Goal: Task Accomplishment & Management: Manage account settings

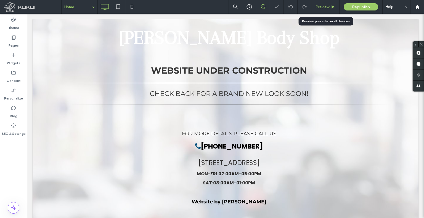
click at [313, 6] on div "Preview" at bounding box center [325, 7] width 28 height 5
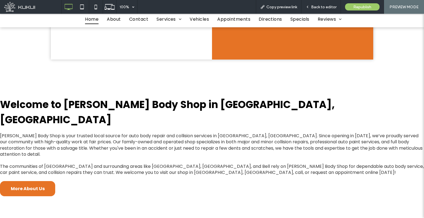
scroll to position [359, 0]
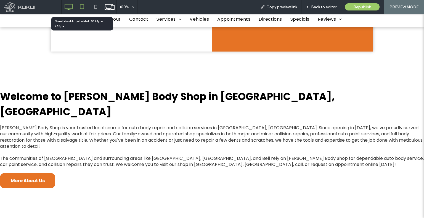
click at [82, 7] on icon at bounding box center [81, 6] width 11 height 11
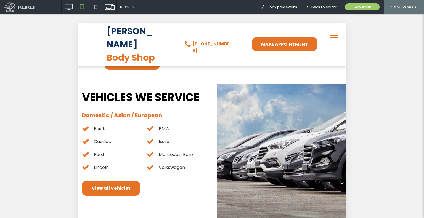
scroll to position [764, 0]
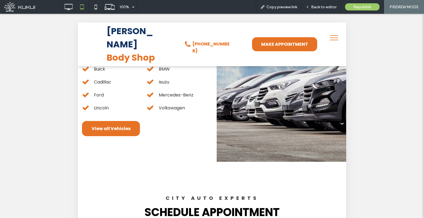
drag, startPoint x: 226, startPoint y: 86, endPoint x: 228, endPoint y: 211, distance: 124.8
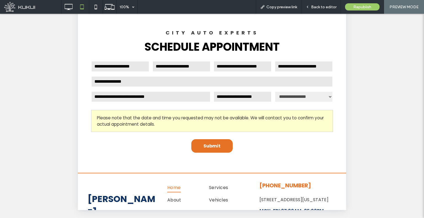
scroll to position [166, 0]
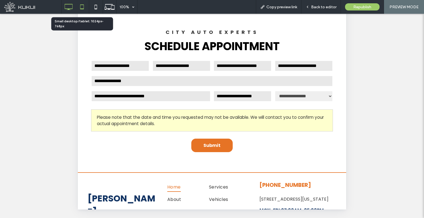
click at [70, 7] on icon at bounding box center [68, 6] width 11 height 11
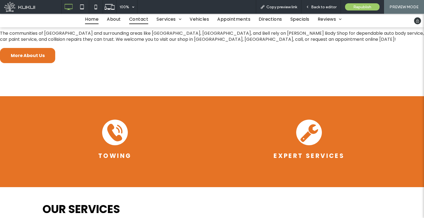
scroll to position [463, 0]
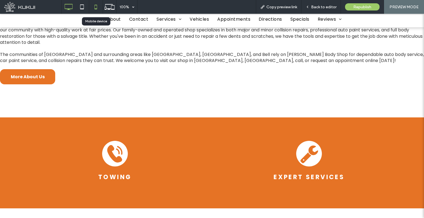
click at [89, 7] on div at bounding box center [96, 6] width 14 height 11
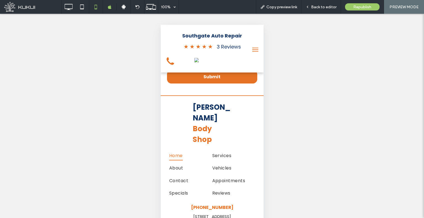
scroll to position [1398, 0]
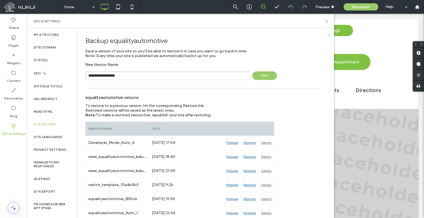
drag, startPoint x: 131, startPoint y: 74, endPoint x: 109, endPoint y: 75, distance: 22.4
click at [109, 75] on input "**********" at bounding box center [167, 76] width 164 height 9
type input "**********"
click at [272, 76] on span "Save" at bounding box center [264, 76] width 25 height 9
click at [2, 73] on div "Content" at bounding box center [13, 77] width 27 height 18
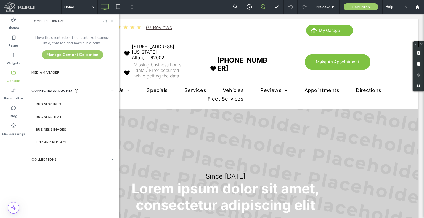
click at [43, 98] on label "URL Redirect" at bounding box center [46, 99] width 24 height 4
click at [46, 102] on label "Business Info" at bounding box center [73, 104] width 75 height 4
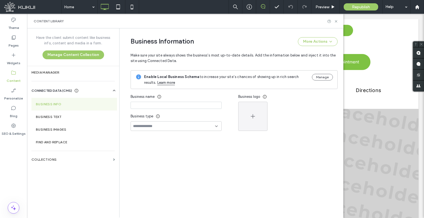
type input "**********"
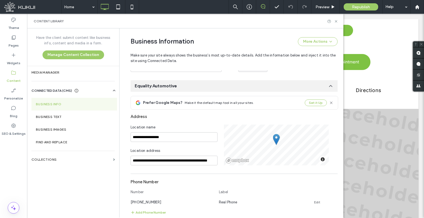
scroll to position [166, 0]
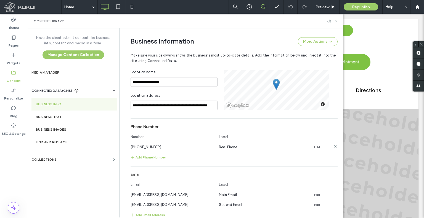
click at [151, 147] on span "(775) 384-1848" at bounding box center [146, 147] width 31 height 4
copy span "(775) 384-1848"
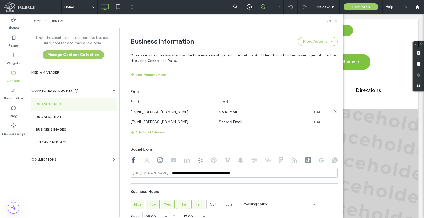
click at [177, 112] on span "contact@equalityautomotivereno.com" at bounding box center [160, 112] width 58 height 4
copy span "contact@equalityautomotivereno.com"
click at [188, 121] on span "service@equalityautomotivereno.com" at bounding box center [160, 122] width 58 height 4
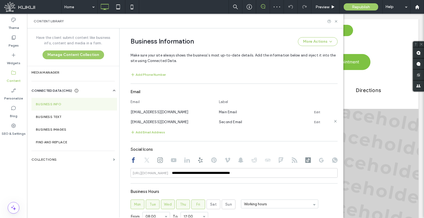
click at [188, 121] on span "service@equalityautomotivereno.com" at bounding box center [160, 122] width 58 height 4
copy span "service@equalityautomotivereno.com"
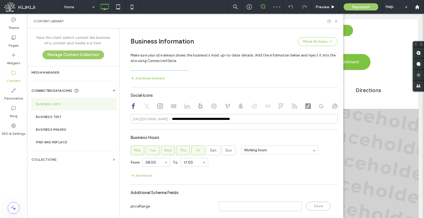
scroll to position [304, 0]
click at [202, 121] on input "**********" at bounding box center [234, 118] width 207 height 10
click at [144, 106] on use at bounding box center [146, 105] width 5 height 5
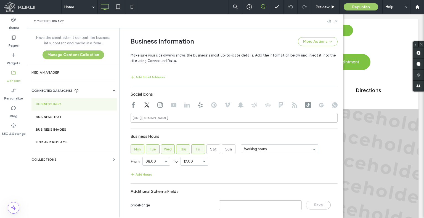
click at [158, 105] on icon at bounding box center [160, 105] width 6 height 6
type input "**********"
click at [177, 117] on input "**********" at bounding box center [234, 118] width 207 height 10
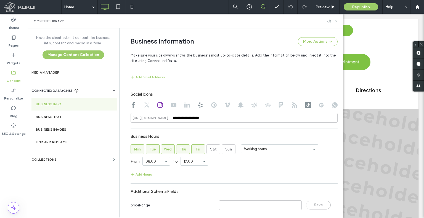
click at [172, 104] on use at bounding box center [174, 105] width 6 height 4
click at [184, 104] on use at bounding box center [187, 105] width 6 height 5
click at [198, 105] on icon at bounding box center [201, 105] width 6 height 6
type input "**********"
click at [197, 118] on input "**********" at bounding box center [234, 118] width 207 height 10
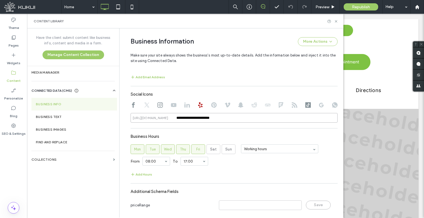
click at [197, 118] on input "**********" at bounding box center [234, 118] width 207 height 10
click at [213, 104] on icon at bounding box center [214, 105] width 6 height 6
click at [225, 104] on icon at bounding box center [228, 105] width 6 height 6
click at [239, 106] on use at bounding box center [241, 105] width 6 height 5
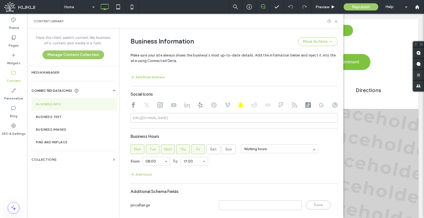
click at [252, 104] on icon at bounding box center [255, 105] width 6 height 6
click at [266, 102] on icon at bounding box center [268, 105] width 6 height 6
click at [278, 105] on icon at bounding box center [281, 105] width 6 height 6
click at [292, 103] on use at bounding box center [295, 105] width 6 height 6
click at [305, 106] on use at bounding box center [308, 105] width 6 height 6
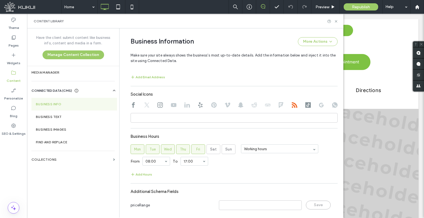
type input "**********"
drag, startPoint x: 213, startPoint y: 117, endPoint x: 163, endPoint y: 120, distance: 49.2
click at [163, 120] on div "**********" at bounding box center [234, 118] width 207 height 10
click at [319, 105] on icon at bounding box center [322, 105] width 6 height 6
click at [334, 104] on use at bounding box center [335, 105] width 6 height 6
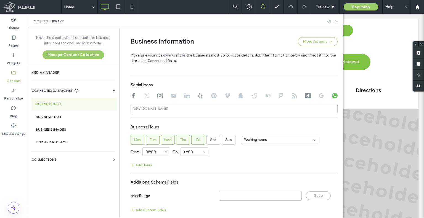
scroll to position [318, 0]
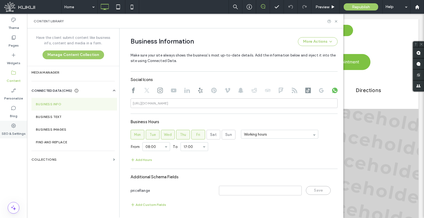
click at [11, 130] on label "SEO & Settings" at bounding box center [14, 133] width 24 height 8
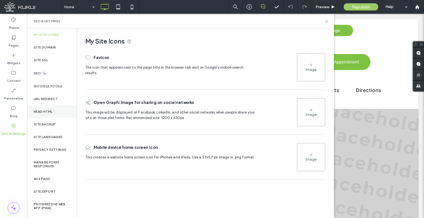
click at [58, 113] on div "Head HTML" at bounding box center [52, 111] width 50 height 13
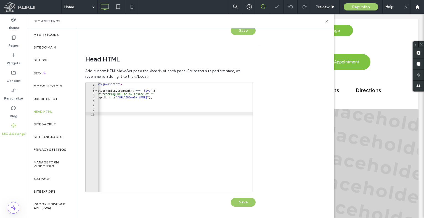
scroll to position [0, 28]
click at [319, 9] on span "Preview" at bounding box center [323, 7] width 14 height 5
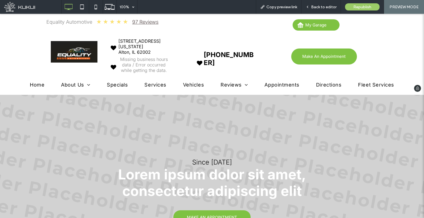
click at [166, 85] on link "Services" at bounding box center [155, 85] width 38 height 6
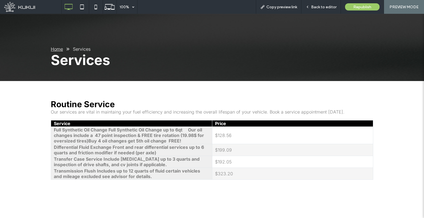
scroll to position [166, 0]
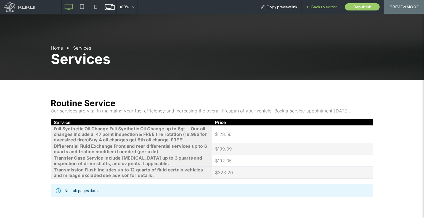
click at [317, 6] on span "Back to editor" at bounding box center [323, 7] width 25 height 5
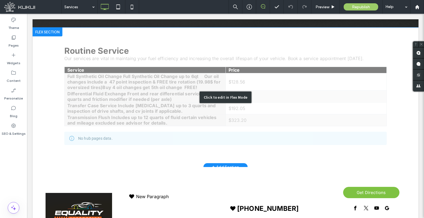
click at [177, 130] on div "Click to edit in Flex Mode" at bounding box center [226, 98] width 386 height 140
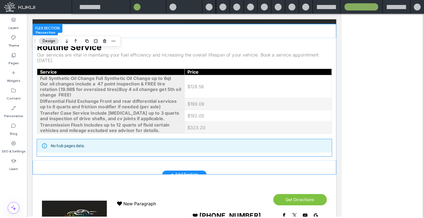
scroll to position [173, 0]
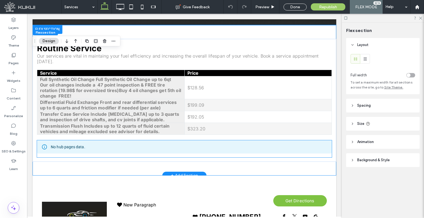
click at [159, 145] on div "No hub pages data." at bounding box center [184, 147] width 295 height 13
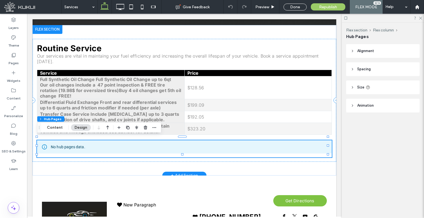
click at [159, 145] on div "No hub pages data." at bounding box center [184, 147] width 295 height 13
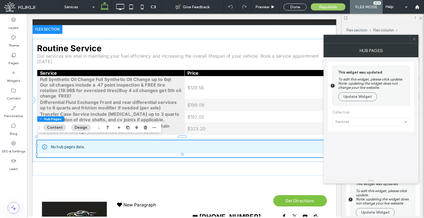
click at [343, 123] on div at bounding box center [371, 97] width 86 height 70
click at [359, 121] on div at bounding box center [371, 97] width 86 height 70
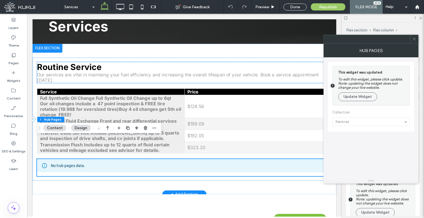
scroll to position [146, 0]
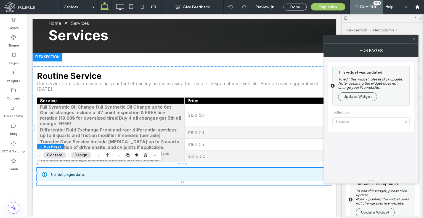
click at [414, 40] on icon at bounding box center [414, 39] width 4 height 4
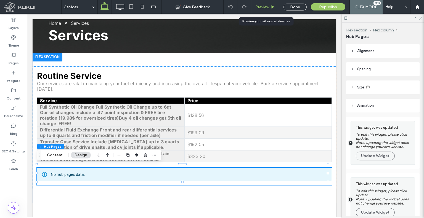
click at [263, 10] on div "Preview" at bounding box center [265, 7] width 28 height 14
drag, startPoint x: 259, startPoint y: 8, endPoint x: 228, endPoint y: 8, distance: 31.2
click at [259, 8] on span "Preview" at bounding box center [262, 7] width 14 height 5
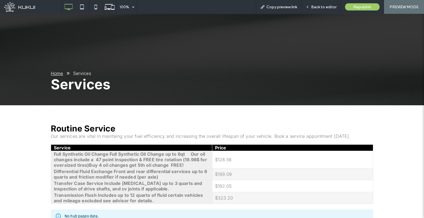
scroll to position [57, 0]
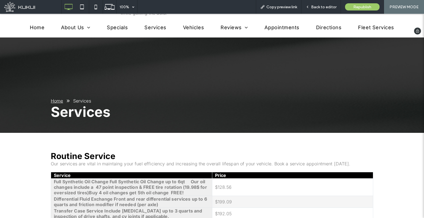
click at [186, 25] on span "Vehicles" at bounding box center [193, 28] width 21 height 6
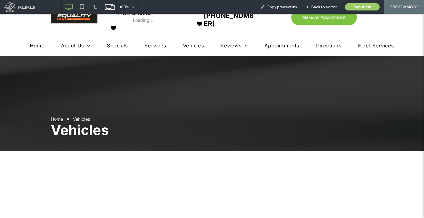
scroll to position [137, 0]
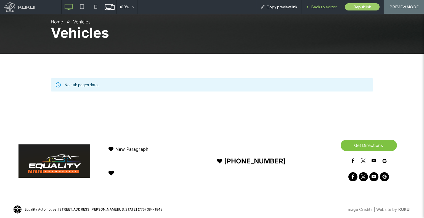
click at [309, 6] on icon at bounding box center [308, 7] width 4 height 4
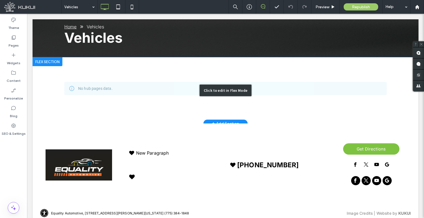
click at [197, 93] on div "Click to edit in Flex Mode" at bounding box center [226, 90] width 386 height 66
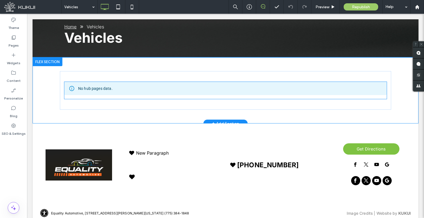
scroll to position [142, 0]
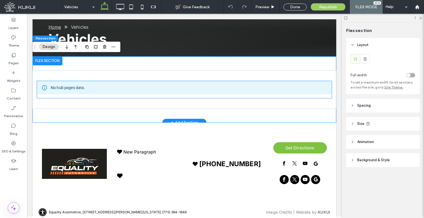
click at [197, 93] on div "No hub pages data." at bounding box center [184, 87] width 295 height 13
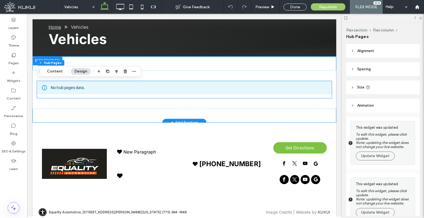
click at [197, 93] on div "No hub pages data." at bounding box center [184, 87] width 295 height 13
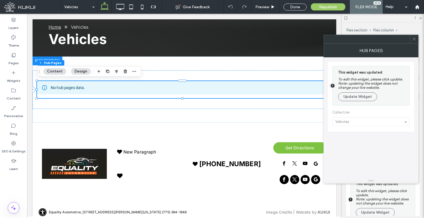
click at [416, 39] on icon at bounding box center [414, 39] width 4 height 4
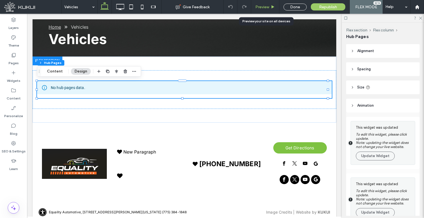
drag, startPoint x: 259, startPoint y: 5, endPoint x: 231, endPoint y: 7, distance: 28.8
click at [259, 5] on span "Preview" at bounding box center [262, 7] width 14 height 5
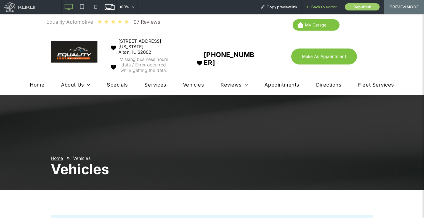
click at [316, 7] on span "Back to editor" at bounding box center [323, 7] width 25 height 5
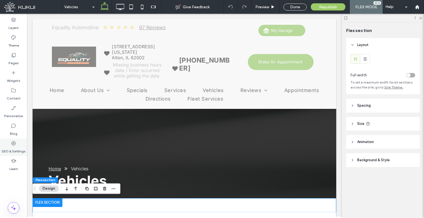
click at [24, 146] on label "SEO & Settings" at bounding box center [14, 150] width 24 height 8
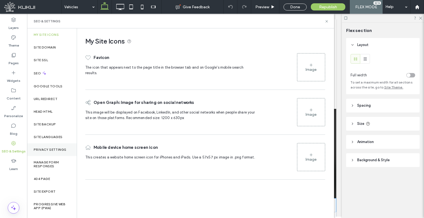
click at [56, 148] on label "Privacy Settings" at bounding box center [50, 150] width 33 height 4
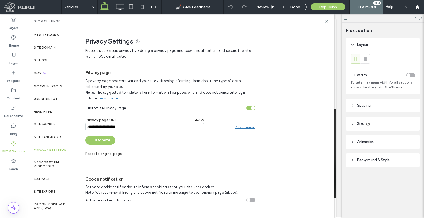
scroll to position [49, 0]
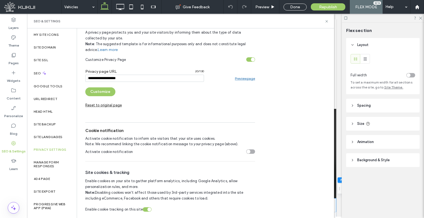
click at [241, 79] on link "Preview page" at bounding box center [245, 78] width 20 height 4
click at [16, 93] on label "Content" at bounding box center [14, 97] width 14 height 8
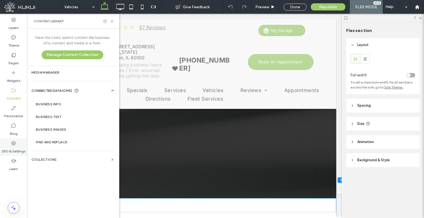
click at [18, 152] on label "SEO & Settings" at bounding box center [14, 150] width 24 height 8
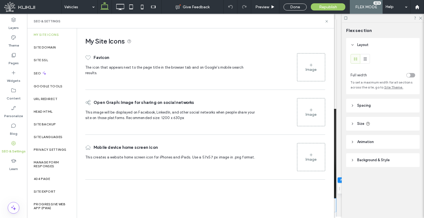
click at [41, 73] on label "Media Manager" at bounding box center [72, 73] width 82 height 4
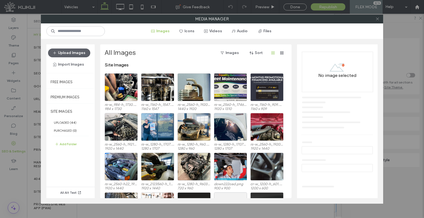
click at [378, 20] on icon at bounding box center [378, 19] width 4 height 4
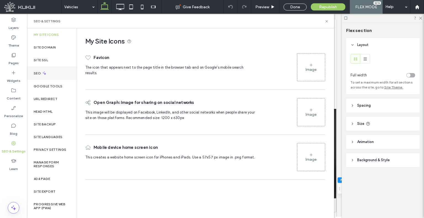
click at [31, 72] on div "SEO" at bounding box center [52, 74] width 50 height 14
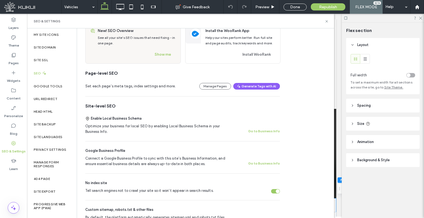
scroll to position [83, 0]
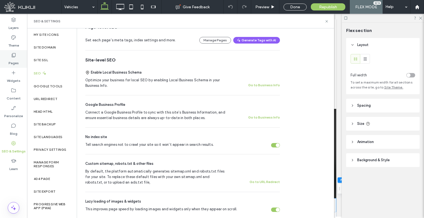
click at [16, 52] on icon at bounding box center [14, 55] width 6 height 6
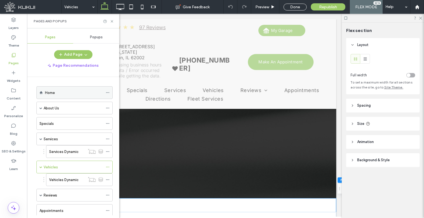
click at [107, 92] on icon at bounding box center [108, 93] width 4 height 4
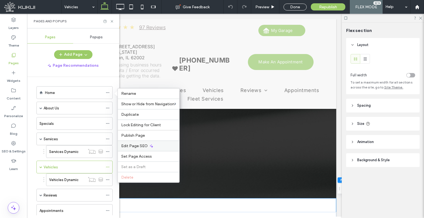
click at [139, 144] on span "Edit Page SEO" at bounding box center [134, 146] width 27 height 5
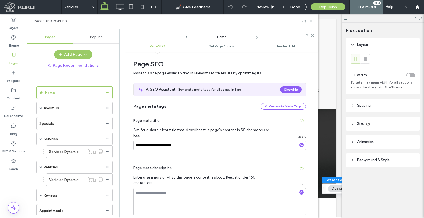
scroll to position [0, 0]
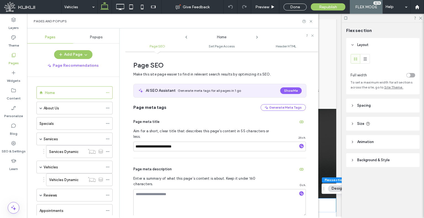
click at [256, 36] on icon at bounding box center [257, 37] width 4 height 4
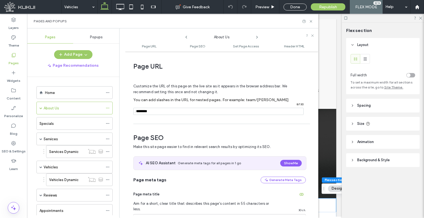
scroll to position [76, 0]
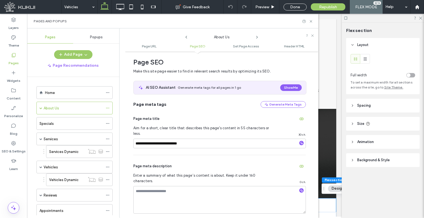
click at [256, 36] on icon at bounding box center [257, 37] width 4 height 4
click at [186, 40] on div "Contact Us" at bounding box center [221, 35] width 193 height 9
click at [186, 38] on icon at bounding box center [186, 37] width 4 height 4
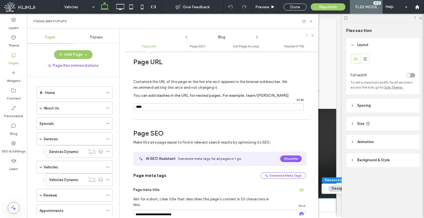
scroll to position [0, 0]
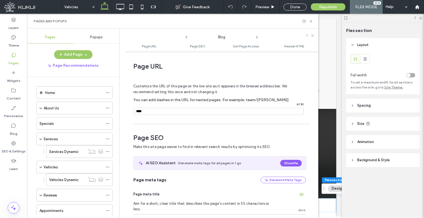
click at [257, 39] on icon at bounding box center [257, 37] width 4 height 4
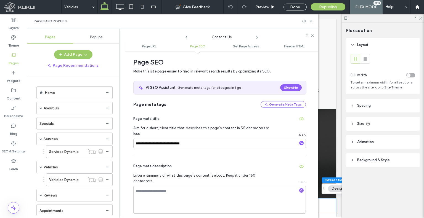
click at [257, 39] on icon at bounding box center [257, 37] width 4 height 4
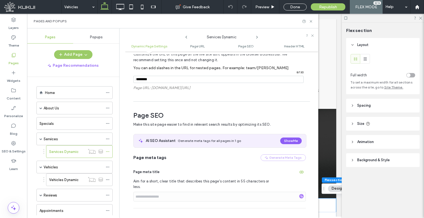
scroll to position [182, 0]
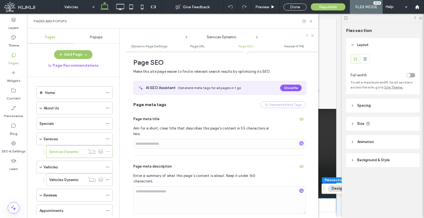
click at [257, 39] on icon at bounding box center [257, 37] width 4 height 4
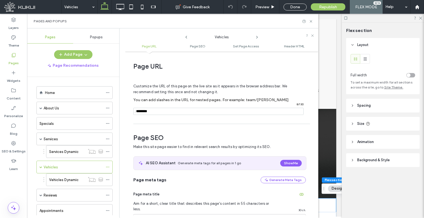
scroll to position [76, 0]
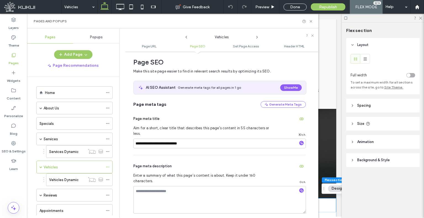
click at [257, 39] on icon at bounding box center [257, 37] width 4 height 4
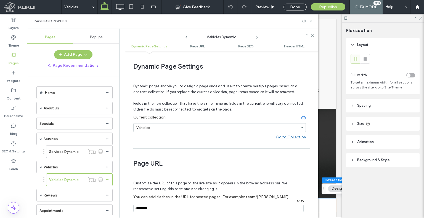
scroll to position [115, 0]
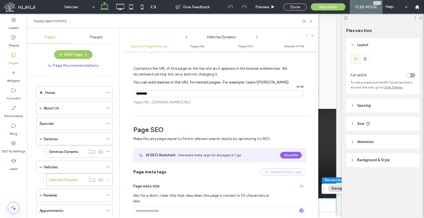
click at [257, 39] on icon at bounding box center [257, 37] width 4 height 4
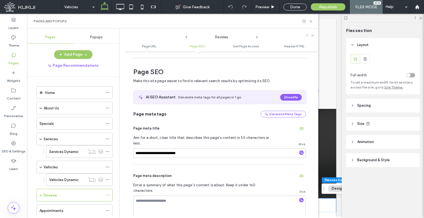
scroll to position [76, 0]
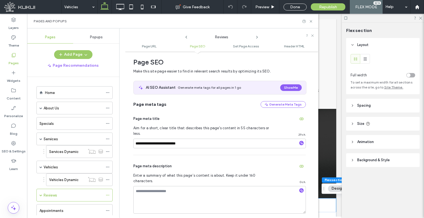
click at [257, 39] on icon at bounding box center [257, 37] width 4 height 4
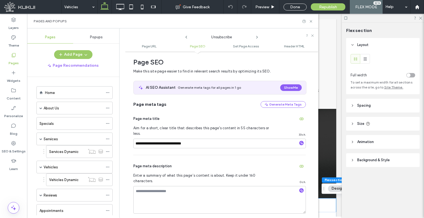
click at [257, 39] on icon at bounding box center [257, 37] width 4 height 4
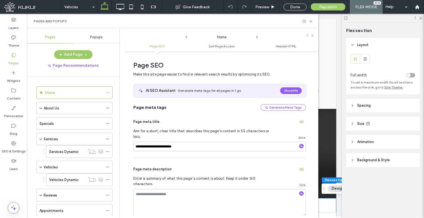
scroll to position [3, 0]
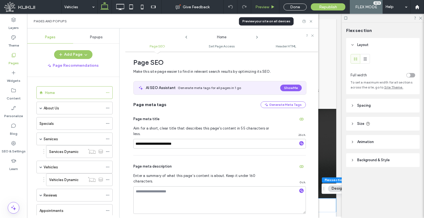
click at [264, 8] on span "Preview" at bounding box center [262, 7] width 14 height 5
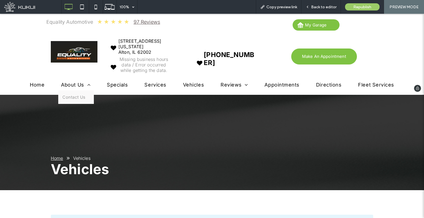
click at [67, 84] on span "About Us" at bounding box center [75, 85] width 29 height 6
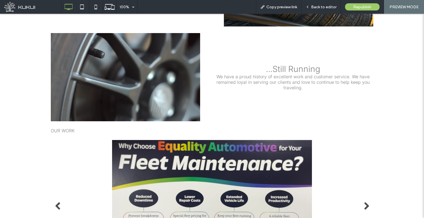
scroll to position [442, 0]
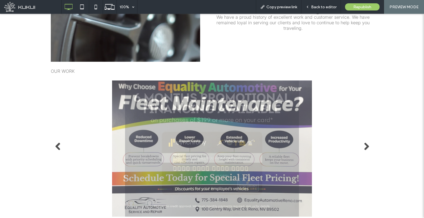
click at [62, 69] on span "OUR WORK" at bounding box center [63, 71] width 24 height 6
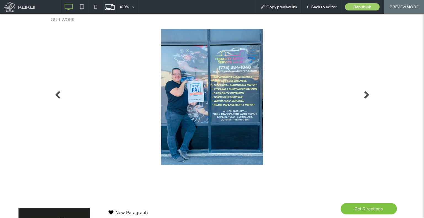
scroll to position [469, 0]
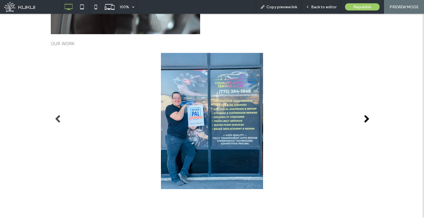
click at [362, 121] on link "Next" at bounding box center [366, 119] width 8 height 8
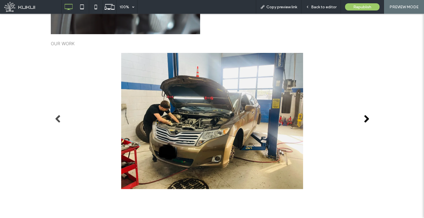
click at [362, 121] on link "Next" at bounding box center [366, 119] width 8 height 8
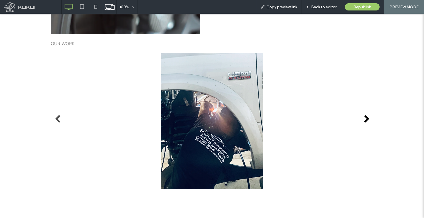
click at [362, 121] on link "Next" at bounding box center [366, 119] width 8 height 8
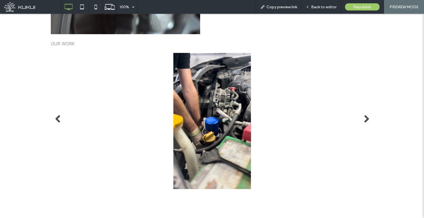
click at [51, 122] on li "Previous" at bounding box center [55, 121] width 8 height 4
click at [54, 120] on link "Previous" at bounding box center [58, 119] width 8 height 8
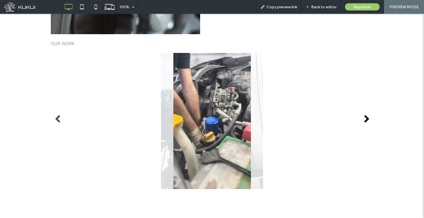
click at [366, 122] on link "Next" at bounding box center [366, 119] width 8 height 8
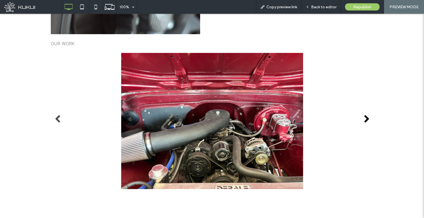
click at [366, 122] on link "Next" at bounding box center [366, 119] width 8 height 8
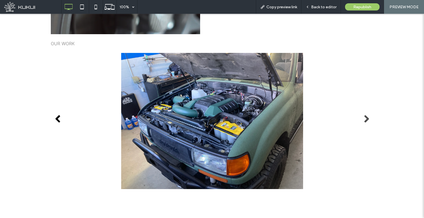
click at [59, 120] on link "Previous" at bounding box center [58, 119] width 8 height 8
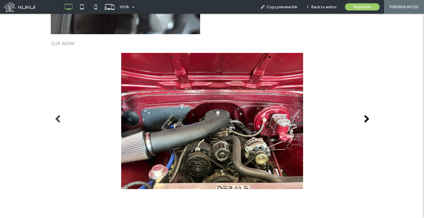
click at [365, 121] on link "Next" at bounding box center [366, 119] width 8 height 8
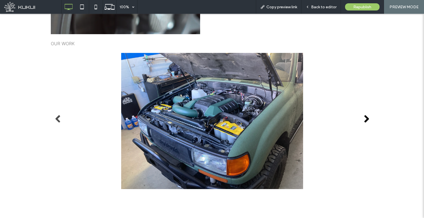
click at [365, 121] on link "Next" at bounding box center [366, 119] width 8 height 8
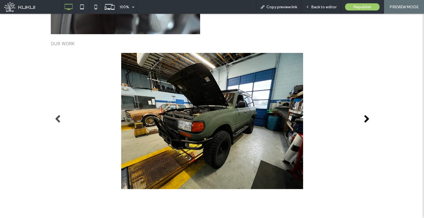
click at [362, 118] on link "Next" at bounding box center [366, 119] width 8 height 8
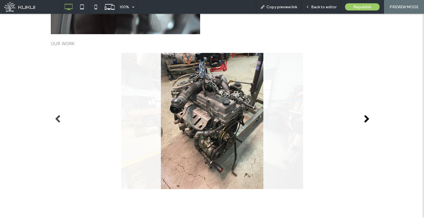
click at [362, 118] on link "Next" at bounding box center [366, 119] width 8 height 8
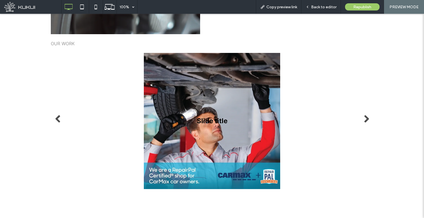
drag, startPoint x: 226, startPoint y: 118, endPoint x: 166, endPoint y: 120, distance: 60.2
click at [173, 120] on li "Slide title Button" at bounding box center [212, 121] width 323 height 136
click at [55, 118] on link "Previous" at bounding box center [58, 119] width 8 height 8
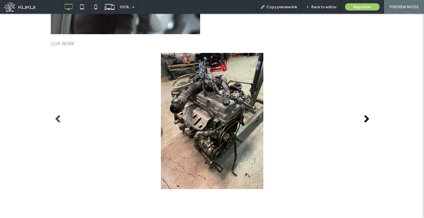
click at [364, 120] on link "Next" at bounding box center [366, 119] width 8 height 8
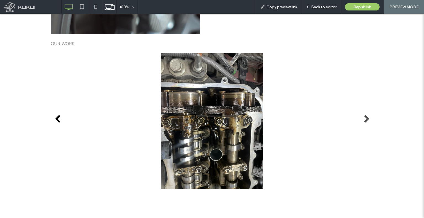
click at [56, 120] on link "Previous" at bounding box center [58, 119] width 8 height 8
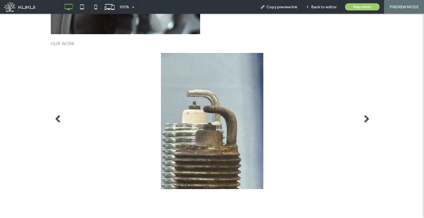
click at [60, 120] on li "Slide title Write your caption here Button" at bounding box center [212, 121] width 323 height 136
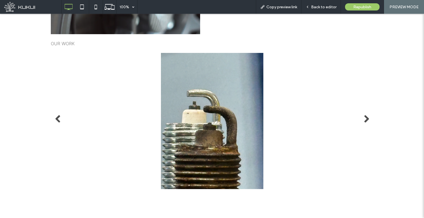
click at [60, 120] on li "Slide title Write your caption here Button" at bounding box center [212, 121] width 323 height 136
click at [58, 120] on link "Previous" at bounding box center [58, 119] width 8 height 8
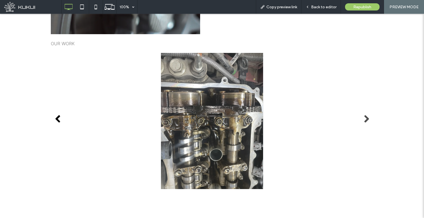
click at [57, 120] on link "Previous" at bounding box center [58, 119] width 8 height 8
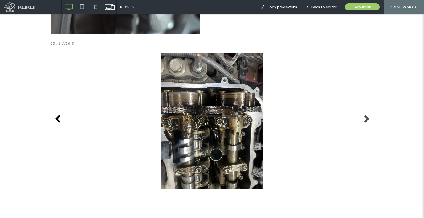
click at [57, 120] on link "Previous" at bounding box center [58, 119] width 8 height 8
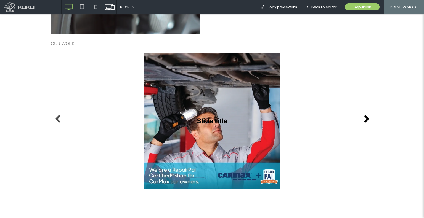
click at [364, 119] on link "Next" at bounding box center [366, 119] width 8 height 8
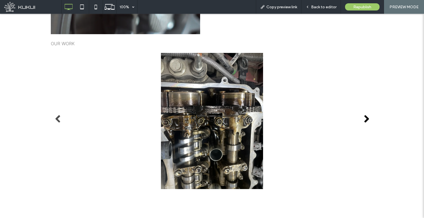
click at [364, 119] on link "Next" at bounding box center [366, 119] width 8 height 8
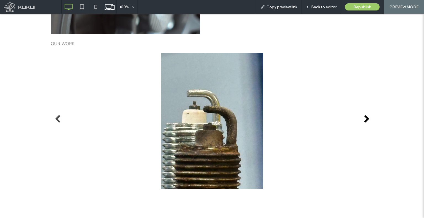
click at [364, 119] on link "Next" at bounding box center [366, 119] width 8 height 8
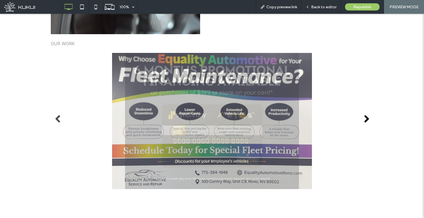
click at [364, 119] on link "Next" at bounding box center [366, 119] width 8 height 8
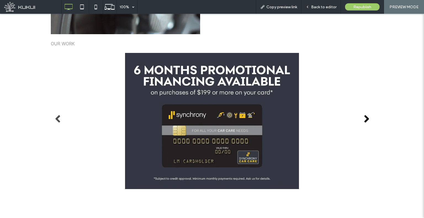
click at [364, 119] on link "Next" at bounding box center [366, 119] width 8 height 8
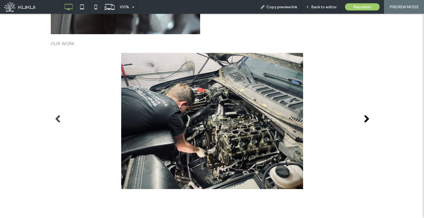
click at [364, 119] on link "Next" at bounding box center [366, 119] width 8 height 8
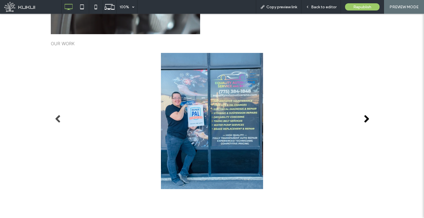
click at [364, 119] on link "Next" at bounding box center [366, 119] width 8 height 8
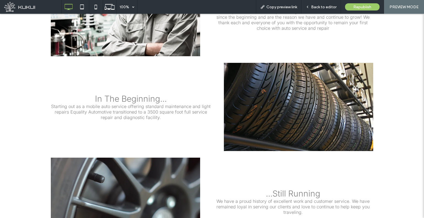
scroll to position [331, 0]
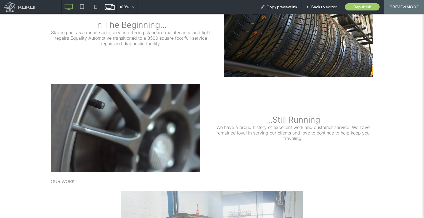
click at [251, 118] on p "...Still Running" at bounding box center [293, 120] width 160 height 10
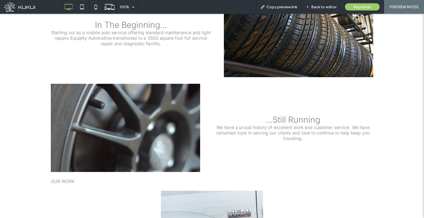
click at [252, 101] on div "...Still Running We have a proud history of excellent work and customer service…" at bounding box center [212, 128] width 323 height 88
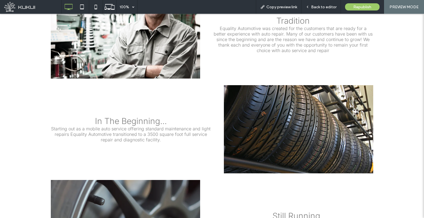
click at [252, 73] on div "Equality Automotive Since 2020 Tradition Equality Automotive was created for th…" at bounding box center [211, 198] width 331 height 459
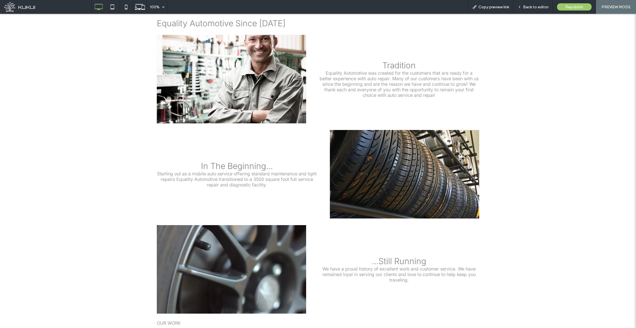
scroll to position [195, 0]
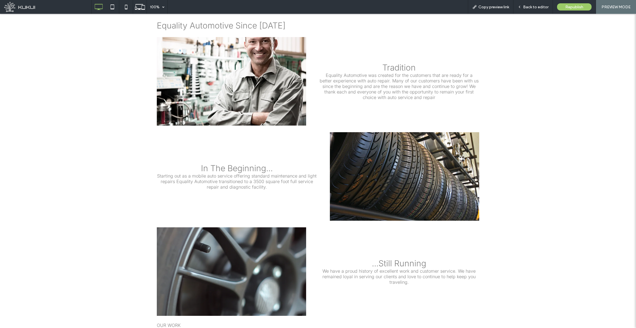
drag, startPoint x: 318, startPoint y: 215, endPoint x: 315, endPoint y: 202, distance: 13.4
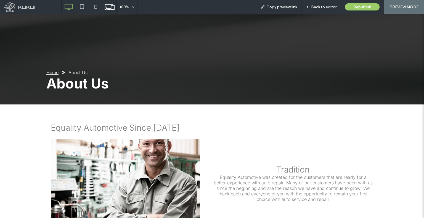
scroll to position [29, 0]
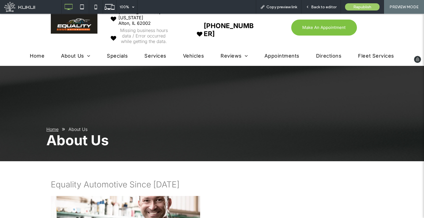
click at [147, 54] on span "Services" at bounding box center [155, 56] width 22 height 6
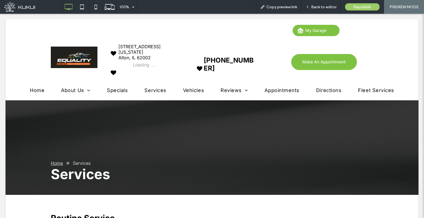
scroll to position [0, 0]
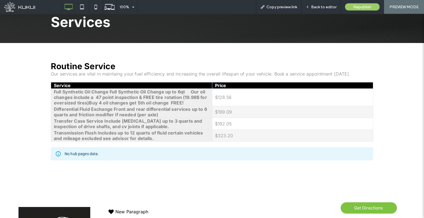
scroll to position [138, 0]
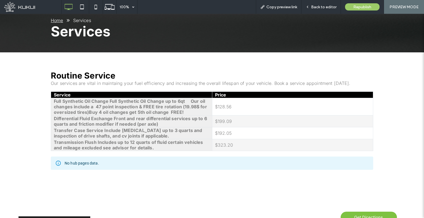
click at [227, 139] on td "$323.20" at bounding box center [292, 145] width 161 height 12
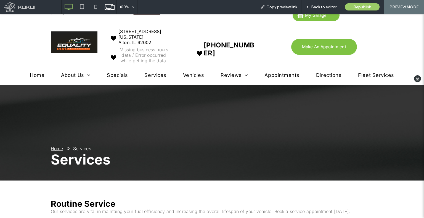
scroll to position [0, 0]
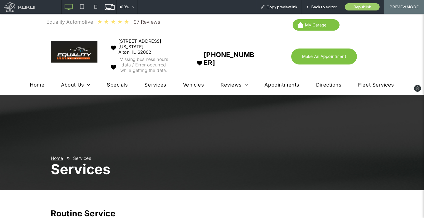
click at [358, 84] on span "Fleet Services" at bounding box center [376, 85] width 36 height 6
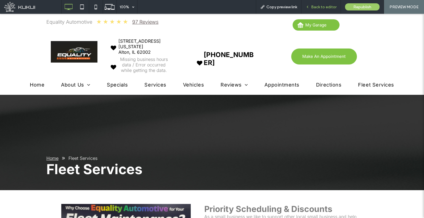
click at [323, 5] on span "Back to editor" at bounding box center [323, 7] width 25 height 5
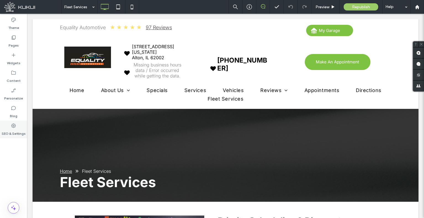
click at [23, 126] on div "SEO & Settings" at bounding box center [13, 130] width 27 height 18
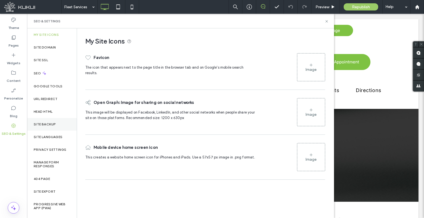
click at [42, 125] on label "Site Backup" at bounding box center [45, 125] width 22 height 4
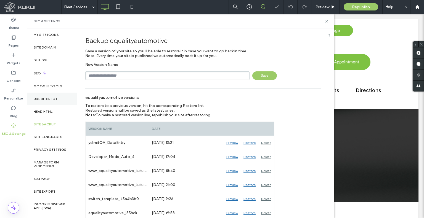
click at [55, 100] on label "URL Redirect" at bounding box center [46, 99] width 24 height 4
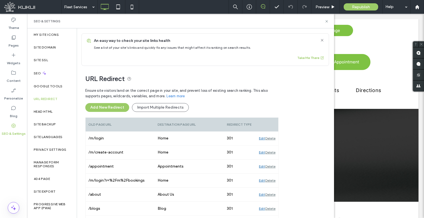
scroll to position [37, 0]
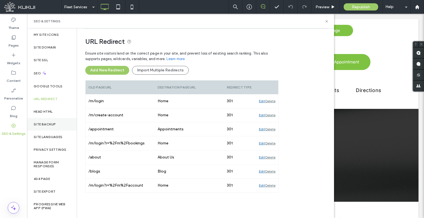
click at [49, 119] on div "Site Backup" at bounding box center [52, 124] width 50 height 13
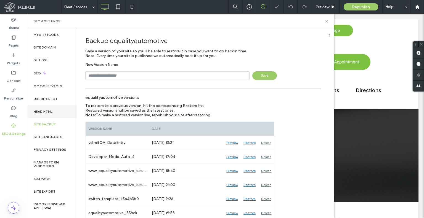
click at [54, 113] on div "Head HTML" at bounding box center [52, 111] width 50 height 13
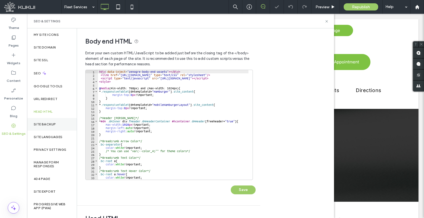
click at [60, 123] on div "Site Backup" at bounding box center [52, 124] width 50 height 13
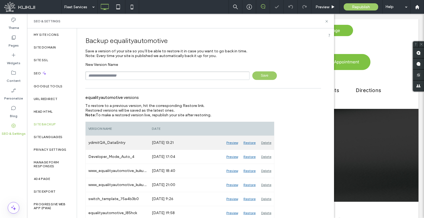
click at [253, 141] on div "Restore" at bounding box center [250, 143] width 18 height 14
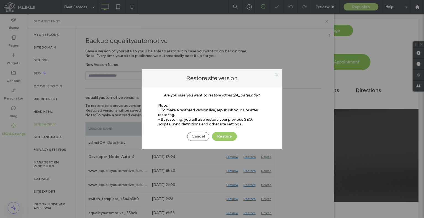
click at [239, 138] on div "Cancel Restore" at bounding box center [212, 134] width 124 height 14
click at [232, 137] on button "Restore" at bounding box center [224, 136] width 25 height 9
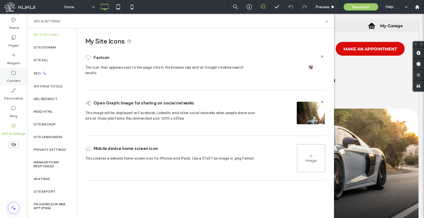
click at [15, 73] on use at bounding box center [13, 73] width 4 height 4
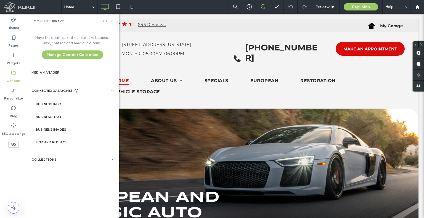
click at [53, 107] on div "Head HTML" at bounding box center [52, 111] width 50 height 13
click at [54, 105] on label "Business Info" at bounding box center [73, 104] width 75 height 4
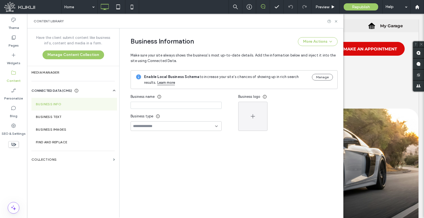
type input "**********"
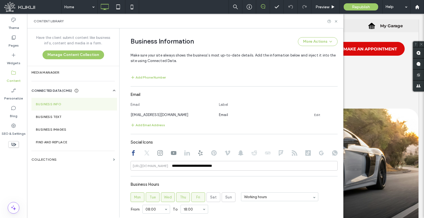
scroll to position [287, 0]
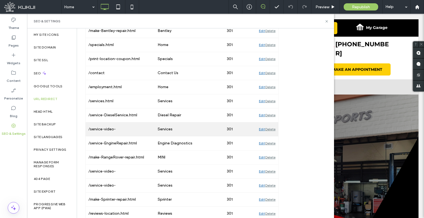
scroll to position [575, 0]
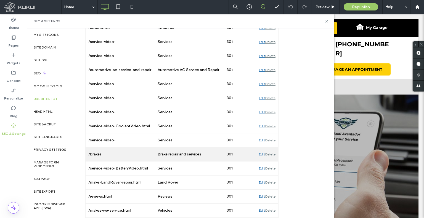
click at [95, 152] on div "/brakes" at bounding box center [120, 155] width 69 height 14
copy div "brakes"
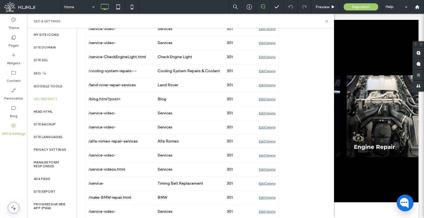
scroll to position [1053, 0]
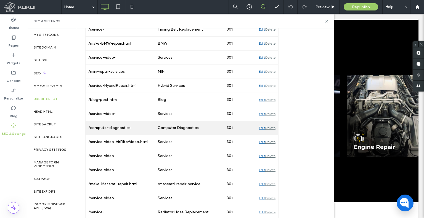
click at [109, 126] on div "/computer-diagnostics" at bounding box center [120, 128] width 69 height 14
click at [98, 123] on div "/computer-diagnostics" at bounding box center [120, 128] width 69 height 14
drag, startPoint x: 98, startPoint y: 123, endPoint x: 114, endPoint y: 125, distance: 16.1
click at [114, 125] on div "/computer-diagnostics" at bounding box center [120, 128] width 69 height 14
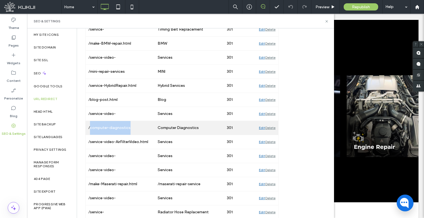
copy div "computer-diagnostics"
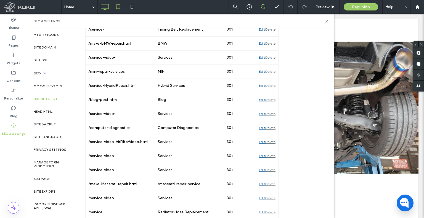
scroll to position [267, 0]
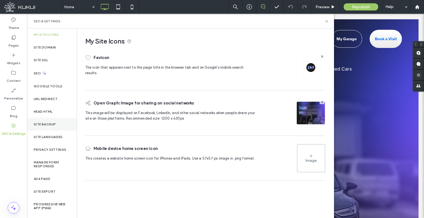
click at [52, 120] on div "Site Backup" at bounding box center [52, 124] width 50 height 13
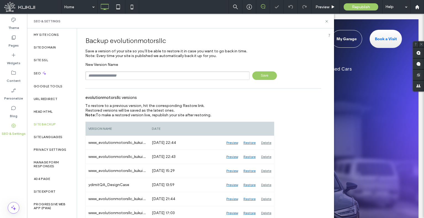
click at [136, 79] on input "text" at bounding box center [167, 76] width 164 height 9
type input "**********"
click at [253, 78] on span "Save" at bounding box center [264, 76] width 25 height 9
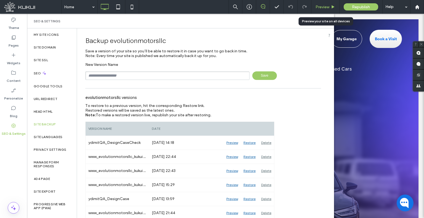
click at [316, 10] on div "Preview" at bounding box center [325, 7] width 28 height 14
click at [318, 9] on div "Preview" at bounding box center [325, 7] width 28 height 14
click at [316, 7] on span "Preview" at bounding box center [323, 7] width 14 height 5
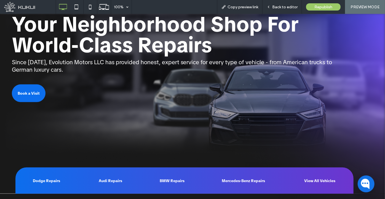
scroll to position [995, 0]
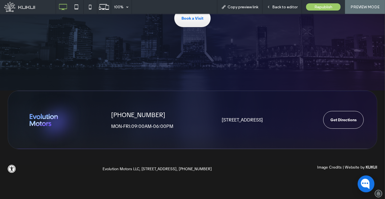
drag, startPoint x: 207, startPoint y: 72, endPoint x: 218, endPoint y: 159, distance: 88.0
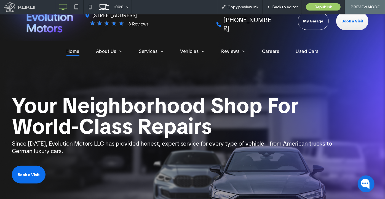
scroll to position [0, 0]
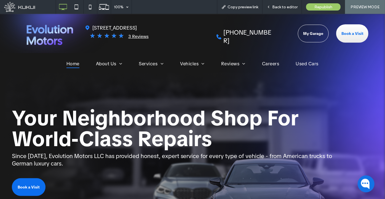
drag, startPoint x: 252, startPoint y: 172, endPoint x: 222, endPoint y: 86, distance: 90.6
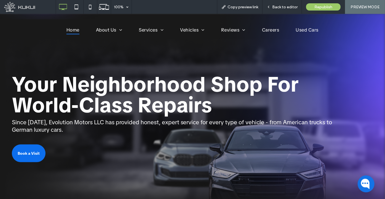
scroll to position [25, 0]
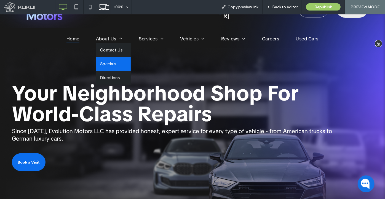
click at [110, 62] on span "Specials" at bounding box center [108, 64] width 16 height 6
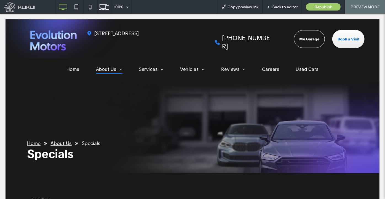
scroll to position [0, 0]
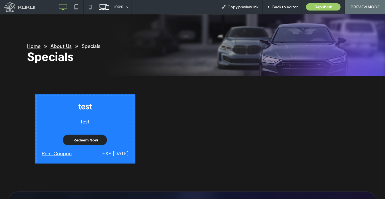
scroll to position [100, 0]
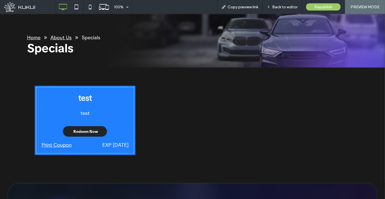
click at [88, 129] on span "Redeem Now" at bounding box center [85, 131] width 25 height 10
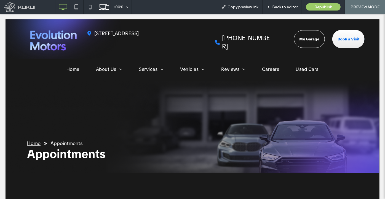
scroll to position [0, 0]
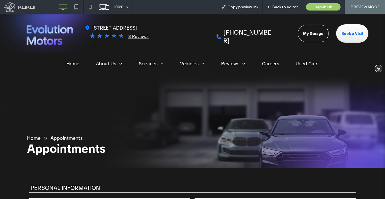
click at [57, 37] on img at bounding box center [50, 34] width 47 height 20
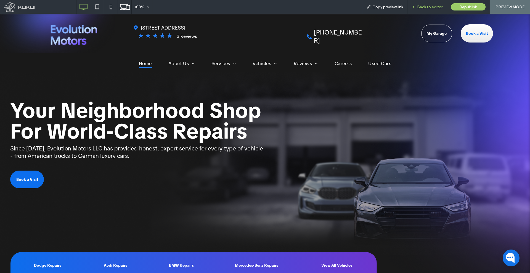
click at [413, 3] on div "Back to editor" at bounding box center [427, 7] width 39 height 14
click at [416, 7] on icon at bounding box center [414, 7] width 4 height 4
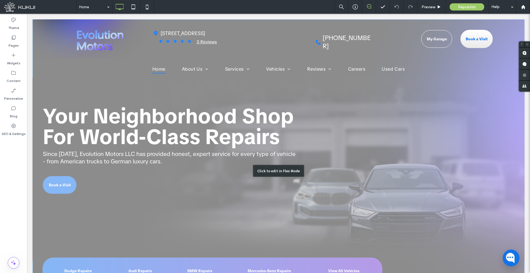
click at [138, 173] on div "Click to edit in Flex Mode" at bounding box center [279, 170] width 492 height 303
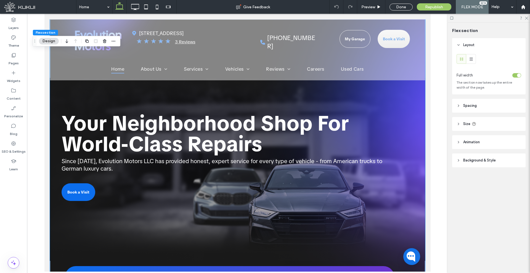
click at [126, 165] on span "Since 2012, Evolution Motors LLC has provided honest, expert service for every …" at bounding box center [221, 164] width 321 height 15
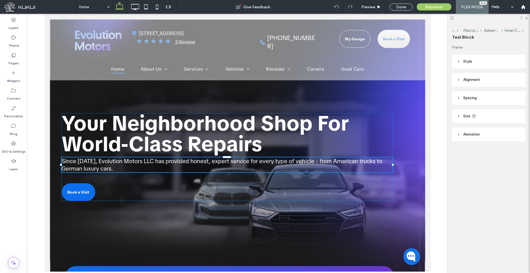
type input "**********"
type input "**"
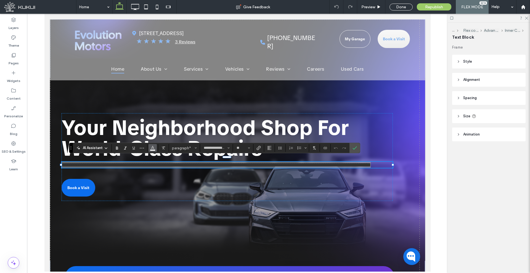
click at [152, 148] on use "Color" at bounding box center [152, 147] width 3 height 3
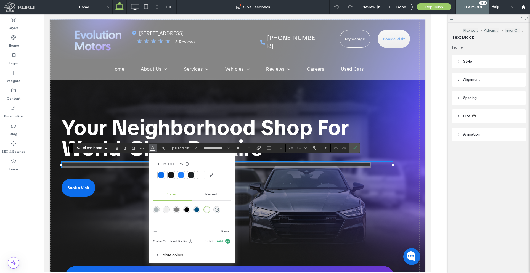
click at [185, 218] on div "More colors" at bounding box center [192, 254] width 78 height 7
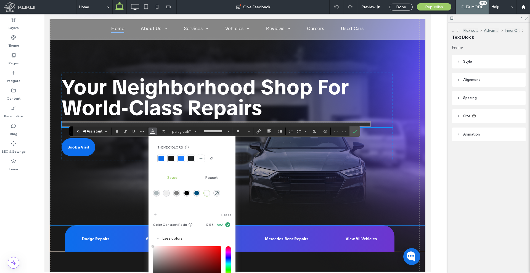
scroll to position [104, 0]
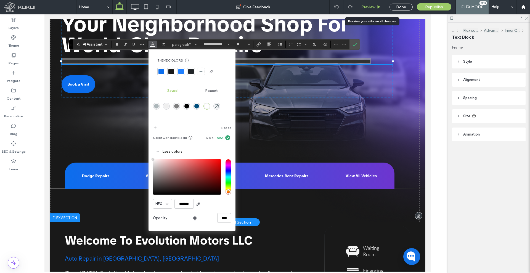
click at [378, 4] on div "Preview" at bounding box center [371, 7] width 28 height 14
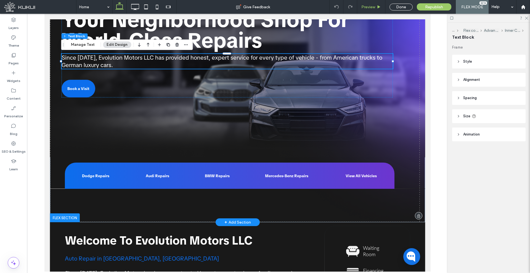
click at [365, 9] on div "Preview" at bounding box center [371, 7] width 28 height 14
drag, startPoint x: 366, startPoint y: 5, endPoint x: 307, endPoint y: 28, distance: 62.7
click at [366, 5] on span "Preview" at bounding box center [368, 7] width 14 height 5
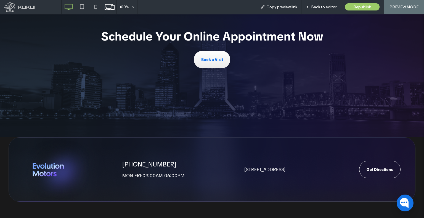
scroll to position [1057, 0]
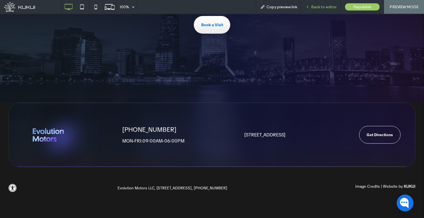
click at [314, 7] on span "Back to editor" at bounding box center [323, 7] width 25 height 5
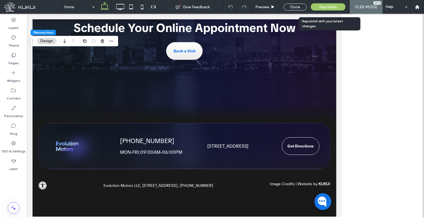
scroll to position [997, 0]
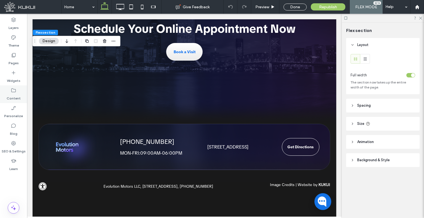
click at [15, 96] on label "Content" at bounding box center [14, 97] width 14 height 8
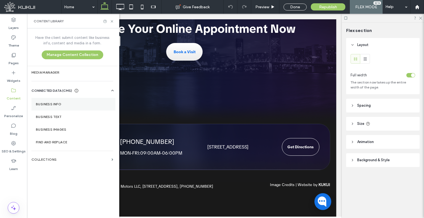
click at [39, 104] on label "Business Info" at bounding box center [73, 104] width 75 height 4
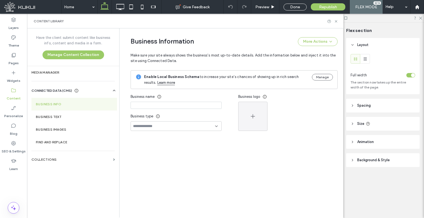
type input "**********"
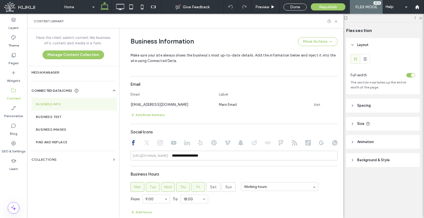
scroll to position [260, 0]
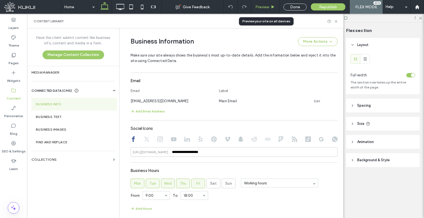
click at [269, 6] on span "Preview" at bounding box center [262, 7] width 14 height 5
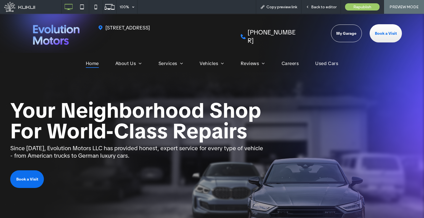
scroll to position [57, 0]
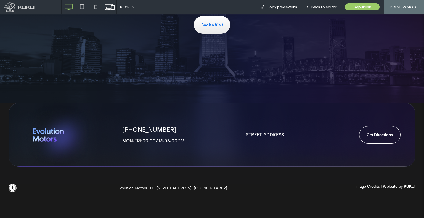
drag, startPoint x: 284, startPoint y: 148, endPoint x: 274, endPoint y: 194, distance: 46.8
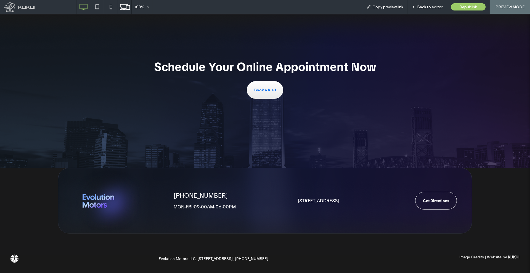
scroll to position [1008, 0]
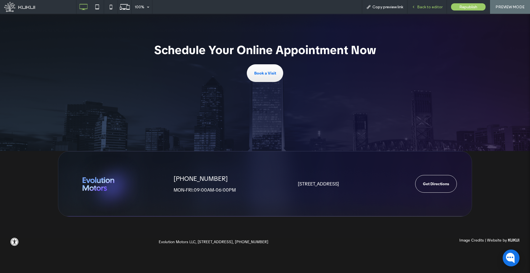
click at [424, 7] on span "Back to editor" at bounding box center [429, 7] width 25 height 5
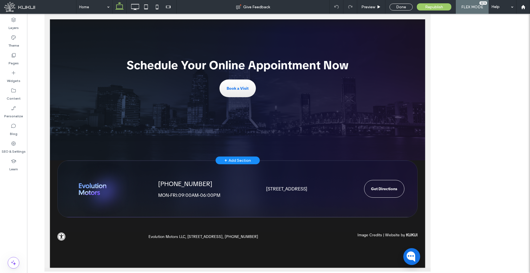
scroll to position [929, 0]
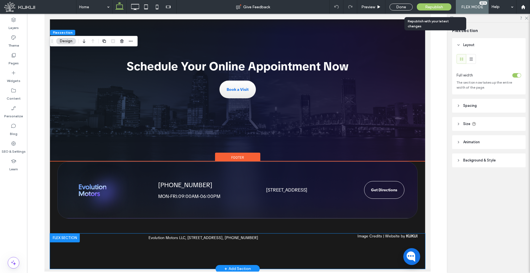
click at [243, 218] on address "Evolution Motors LLC, 8101 103rd Street, Jacksonville, FL 32210, (904) 669-8480" at bounding box center [203, 237] width 110 height 5
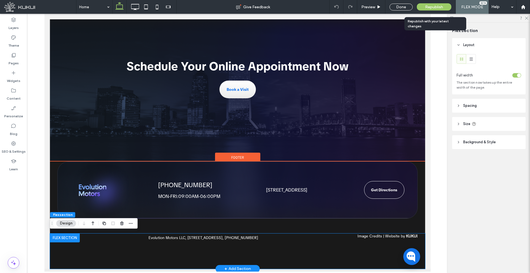
click at [276, 218] on div "Evolution Motors LLC, 8101 103rd Street, Jacksonville, FL 32210, (904) 669-8480" at bounding box center [203, 237] width 265 height 5
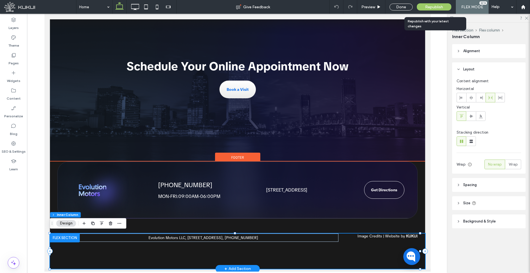
click at [276, 218] on div "Evolution Motors LLC, 8101 103rd Street, Jacksonville, FL 32210, (904) 669-8480" at bounding box center [203, 237] width 265 height 5
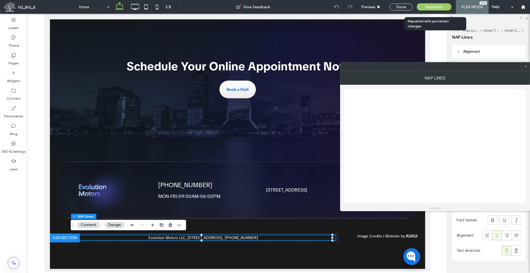
click at [424, 68] on span at bounding box center [526, 66] width 4 height 8
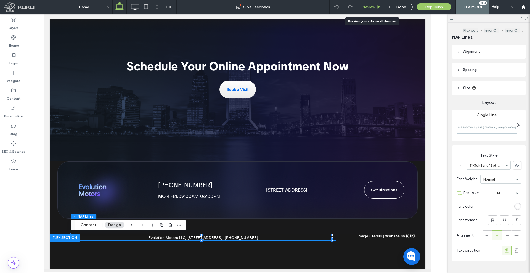
click at [368, 5] on span "Preview" at bounding box center [368, 7] width 14 height 5
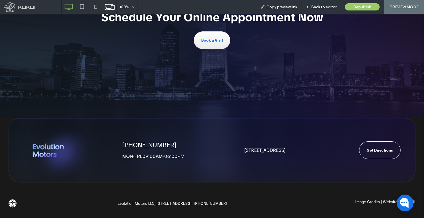
scroll to position [1029, 0]
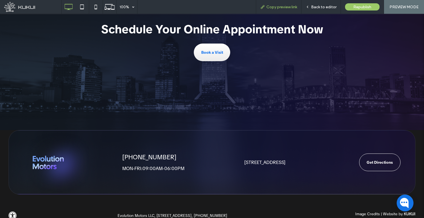
click at [282, 9] on span "Copy preview link" at bounding box center [281, 7] width 31 height 5
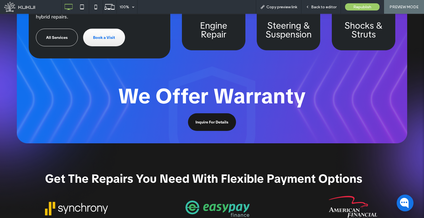
scroll to position [0, 0]
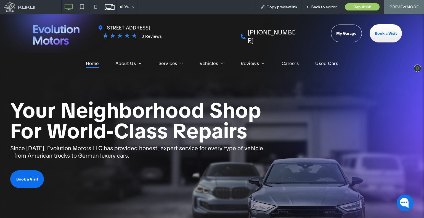
drag, startPoint x: 292, startPoint y: 150, endPoint x: 237, endPoint y: 21, distance: 140.0
click at [336, 6] on span "Back to editor" at bounding box center [323, 7] width 25 height 5
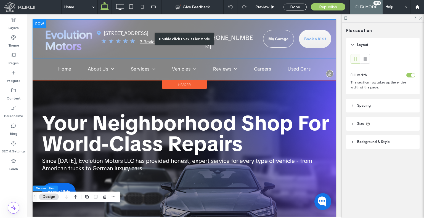
click at [244, 41] on div "Double click to exit Flex Mode" at bounding box center [185, 38] width 304 height 39
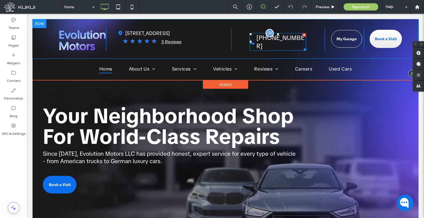
click at [263, 39] on span "(904) 669-8480" at bounding box center [281, 42] width 48 height 17
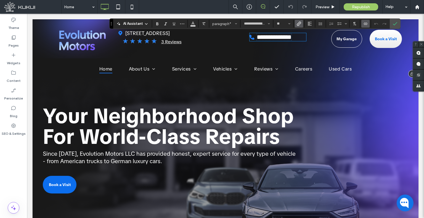
click at [300, 24] on icon "Link" at bounding box center [299, 24] width 4 height 4
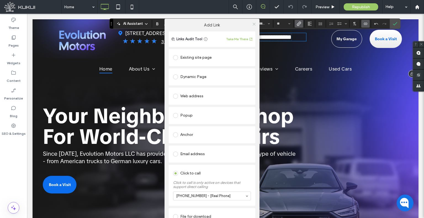
click at [252, 25] on icon at bounding box center [254, 24] width 4 height 4
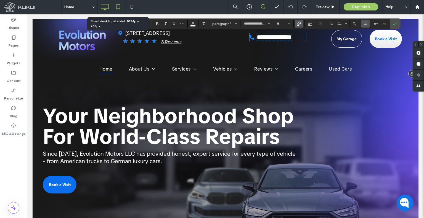
click at [118, 7] on icon at bounding box center [118, 6] width 11 height 11
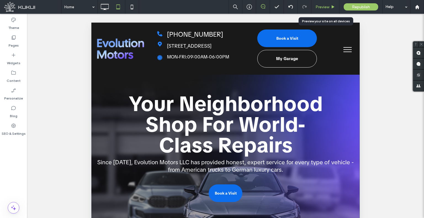
click at [320, 9] on span "Preview" at bounding box center [323, 7] width 14 height 5
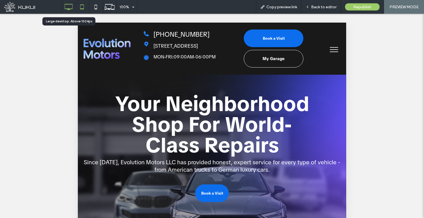
click at [73, 7] on icon at bounding box center [68, 6] width 11 height 11
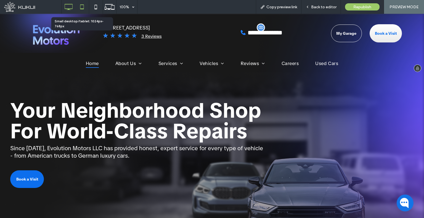
click at [78, 6] on icon at bounding box center [81, 6] width 11 height 11
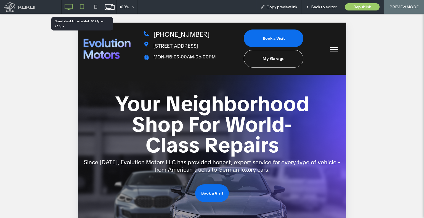
click at [72, 6] on icon at bounding box center [68, 6] width 11 height 11
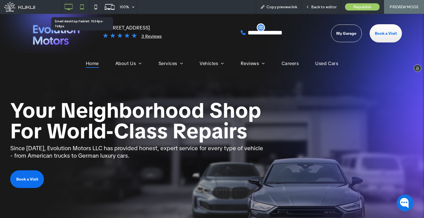
click at [78, 5] on icon at bounding box center [81, 6] width 11 height 11
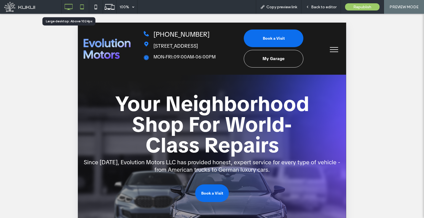
click at [70, 3] on icon at bounding box center [68, 6] width 11 height 11
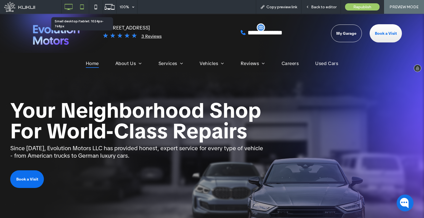
click at [81, 6] on icon at bounding box center [81, 6] width 11 height 11
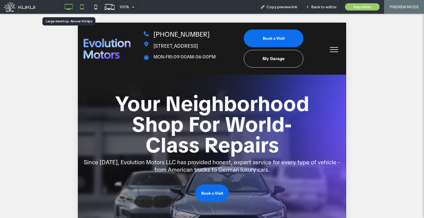
click at [69, 2] on icon at bounding box center [68, 6] width 11 height 11
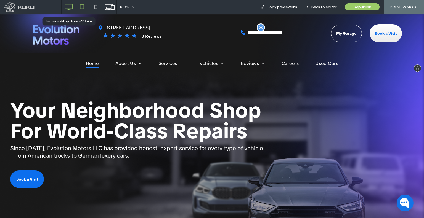
click at [76, 4] on div at bounding box center [82, 6] width 14 height 11
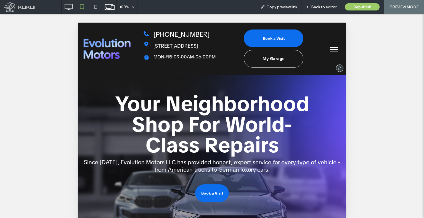
click at [341, 46] on div "Click To Paste Click To Paste Click To Paste Click To Paste Click To Paste Clic…" at bounding box center [212, 49] width 268 height 52
click at [332, 50] on button "menu" at bounding box center [334, 50] width 14 height 14
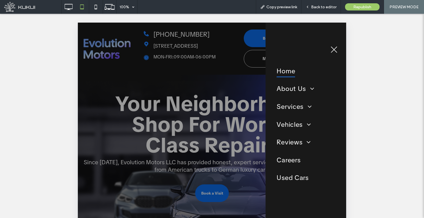
click at [239, 97] on div at bounding box center [212, 199] width 268 height 353
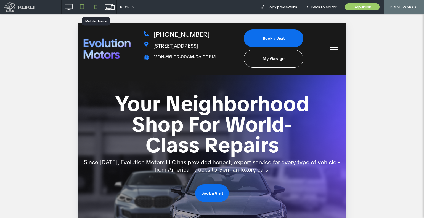
click at [93, 6] on icon at bounding box center [95, 6] width 11 height 11
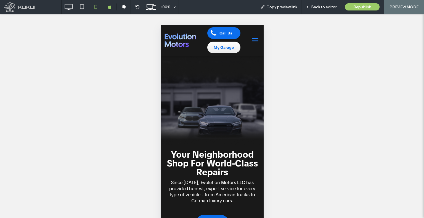
click at [253, 40] on span "menu" at bounding box center [255, 40] width 6 height 1
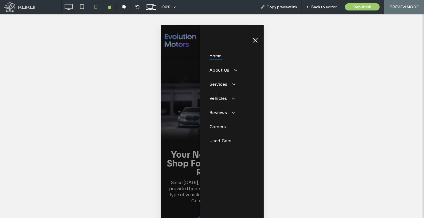
click at [253, 40] on span "menu" at bounding box center [255, 40] width 6 height 1
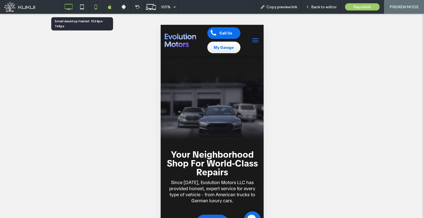
click at [71, 6] on icon at bounding box center [68, 6] width 11 height 11
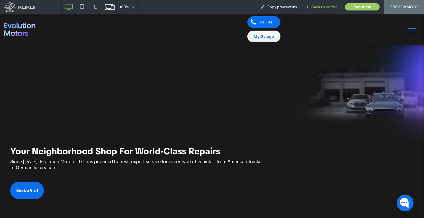
click at [327, 6] on span "Back to editor" at bounding box center [323, 7] width 25 height 5
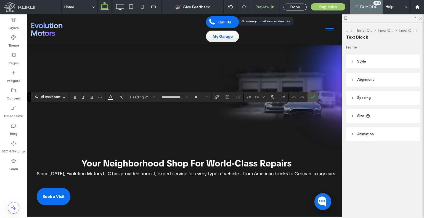
click at [262, 7] on span "Preview" at bounding box center [262, 7] width 14 height 5
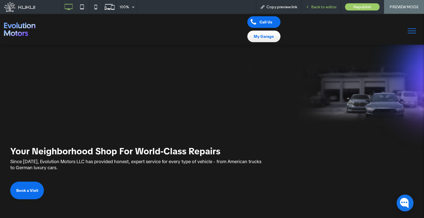
click at [326, 6] on span "Back to editor" at bounding box center [323, 7] width 25 height 5
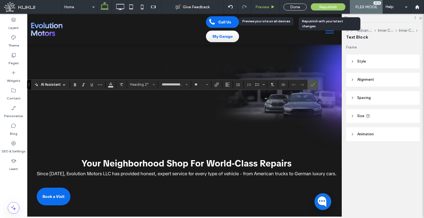
click at [259, 5] on span "Preview" at bounding box center [262, 7] width 14 height 5
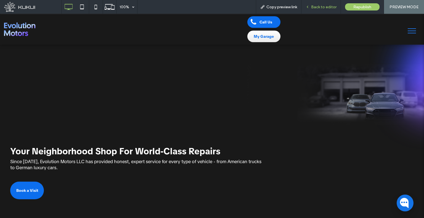
click at [312, 5] on span "Back to editor" at bounding box center [323, 7] width 25 height 5
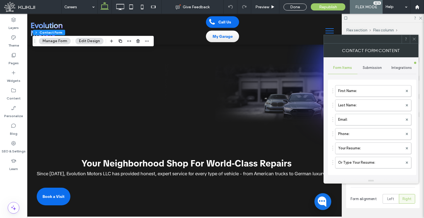
click at [376, 70] on div "Submission" at bounding box center [373, 68] width 30 height 12
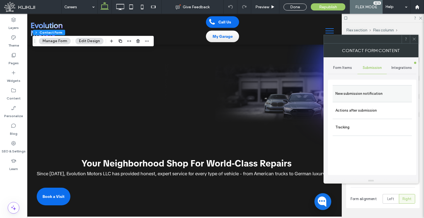
click at [373, 89] on label "New submission notification" at bounding box center [373, 93] width 74 height 11
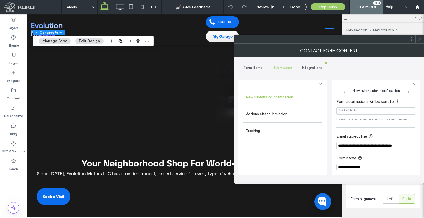
click at [366, 110] on input "Form submissions will be sent to" at bounding box center [376, 111] width 79 height 7
paste input "**********"
type input "**********"
click at [420, 42] on span at bounding box center [420, 39] width 4 height 8
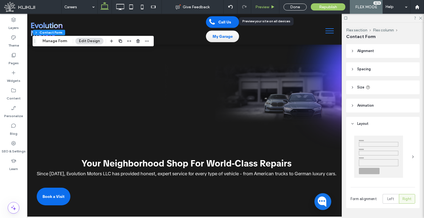
click at [262, 8] on span "Preview" at bounding box center [262, 7] width 14 height 5
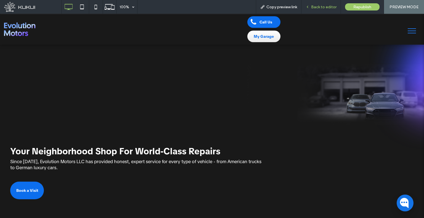
click at [313, 11] on div "Back to editor" at bounding box center [321, 7] width 39 height 14
click at [313, 9] on div "Back to editor" at bounding box center [321, 7] width 39 height 14
click at [308, 11] on div "Back to editor" at bounding box center [321, 7] width 39 height 14
click at [309, 7] on icon at bounding box center [308, 7] width 4 height 4
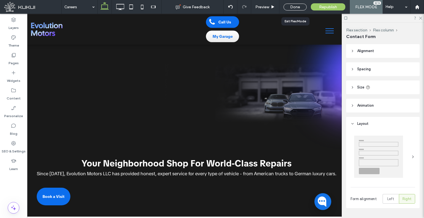
type input "*"
type input "***"
type input "**"
type input "*"
type input "**"
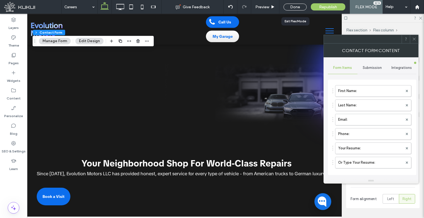
click at [368, 64] on div "Submission" at bounding box center [373, 68] width 30 height 12
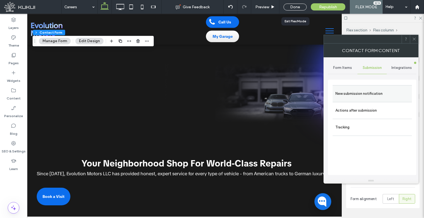
click at [360, 91] on label "New submission notification" at bounding box center [373, 93] width 74 height 11
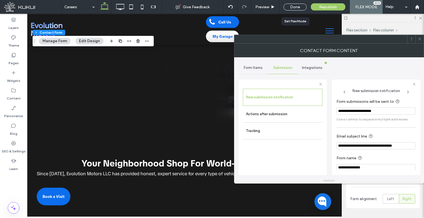
click at [379, 105] on label "Form submissions will be sent to" at bounding box center [375, 102] width 77 height 7
click at [377, 109] on input "**********" at bounding box center [376, 111] width 79 height 7
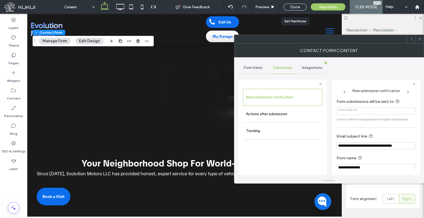
click at [419, 42] on span at bounding box center [420, 39] width 4 height 8
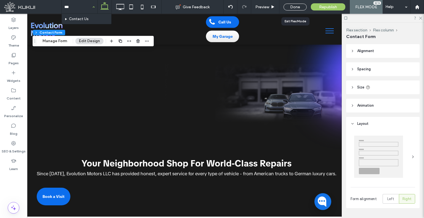
type input "****"
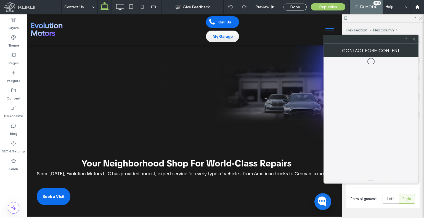
type input "*"
type input "***"
type input "**"
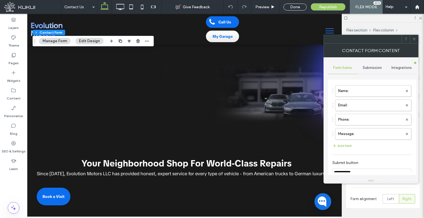
click at [381, 66] on span "Submission" at bounding box center [372, 68] width 19 height 4
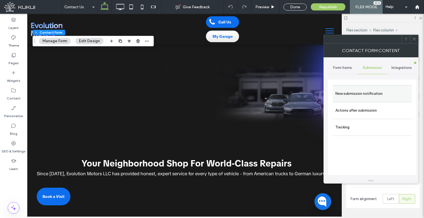
click at [363, 90] on label "New submission notification" at bounding box center [373, 93] width 74 height 11
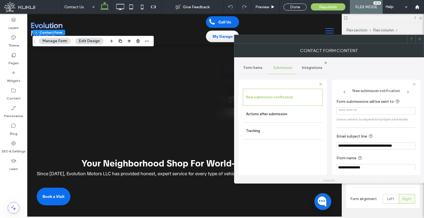
click at [369, 109] on input "Form submissions will be sent to" at bounding box center [376, 111] width 79 height 7
paste input "**********"
type input "**********"
click at [418, 36] on span at bounding box center [420, 39] width 4 height 8
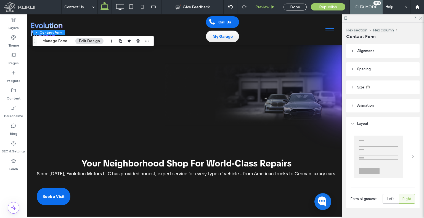
click at [262, 10] on div "Preview" at bounding box center [265, 7] width 28 height 14
click at [258, 6] on span "Preview" at bounding box center [262, 7] width 14 height 5
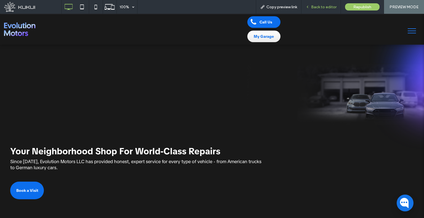
click at [319, 11] on div "Back to editor" at bounding box center [321, 7] width 39 height 14
click at [313, 8] on span "Back to editor" at bounding box center [323, 7] width 25 height 5
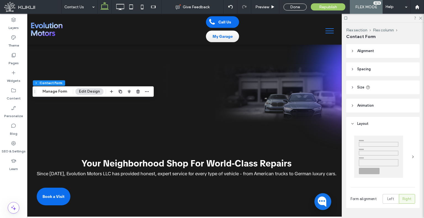
type input "*"
type input "**"
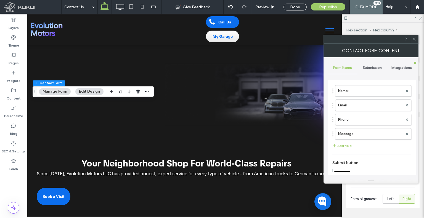
click at [363, 66] on span "Submission" at bounding box center [372, 68] width 19 height 4
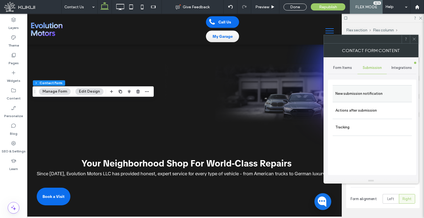
click at [356, 99] on div "New submission notification" at bounding box center [372, 93] width 79 height 17
click at [366, 92] on label "New submission notification" at bounding box center [373, 93] width 74 height 11
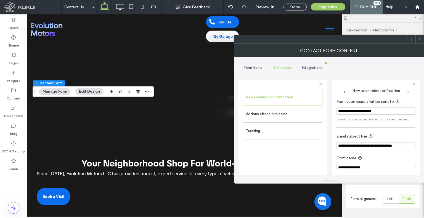
click at [388, 104] on label "Form submissions will be sent to" at bounding box center [375, 102] width 77 height 7
click at [387, 109] on input "**********" at bounding box center [376, 111] width 79 height 7
click at [421, 37] on icon at bounding box center [420, 39] width 4 height 4
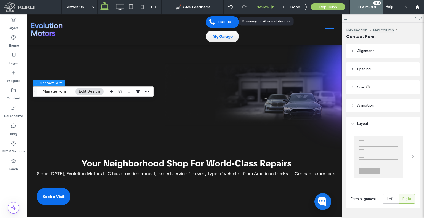
click at [264, 8] on span "Preview" at bounding box center [262, 7] width 14 height 5
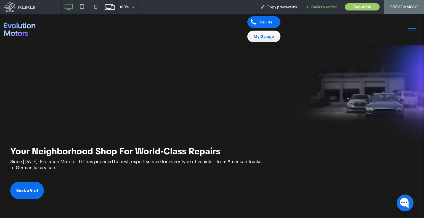
click at [315, 7] on span "Back to editor" at bounding box center [323, 7] width 25 height 5
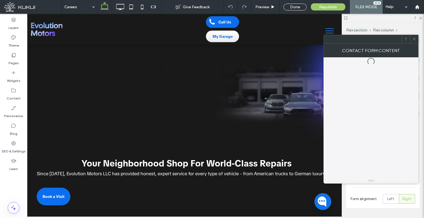
type input "*"
type input "***"
type input "**"
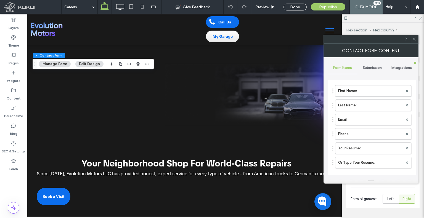
click at [384, 64] on div "Submission" at bounding box center [373, 68] width 30 height 12
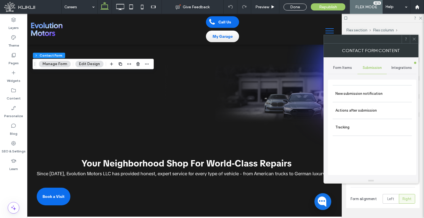
click at [371, 84] on div "New submission notification Actions after submission Tracking" at bounding box center [372, 128] width 88 height 96
click at [370, 90] on label "New submission notification" at bounding box center [373, 93] width 74 height 11
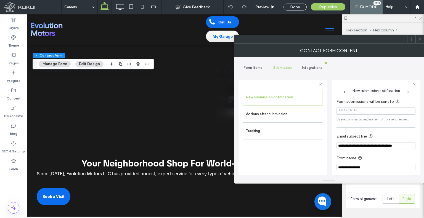
click at [420, 40] on icon at bounding box center [420, 39] width 4 height 4
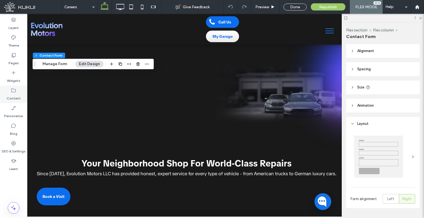
click at [16, 95] on label "Content" at bounding box center [14, 97] width 14 height 8
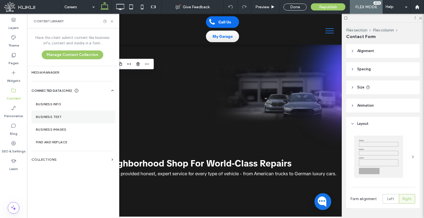
click at [70, 118] on label "Business Text" at bounding box center [73, 117] width 75 height 4
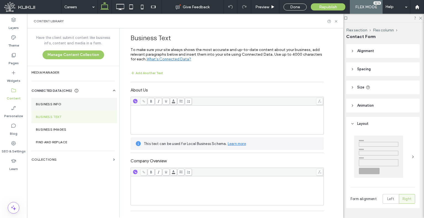
click at [70, 106] on label "Business Info" at bounding box center [74, 104] width 77 height 4
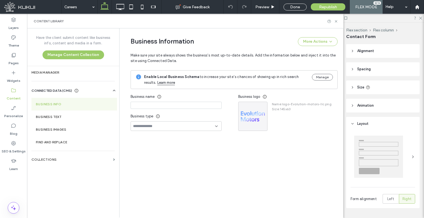
type input "**********"
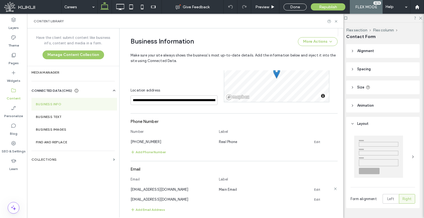
scroll to position [238, 0]
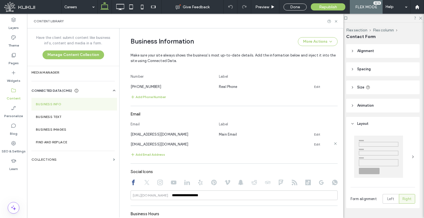
click at [334, 142] on icon at bounding box center [335, 144] width 4 height 4
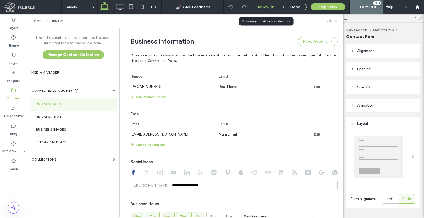
click at [261, 6] on span "Preview" at bounding box center [262, 7] width 14 height 5
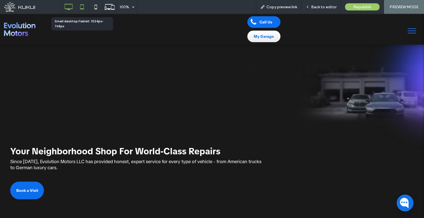
click at [85, 9] on icon at bounding box center [81, 6] width 11 height 11
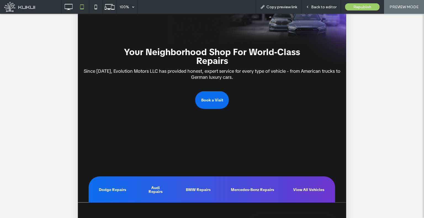
scroll to position [28, 0]
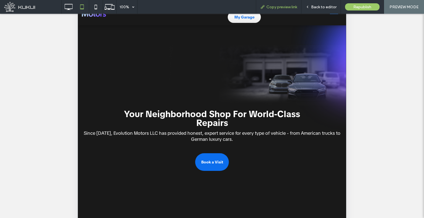
click at [288, 10] on div "Copy preview link" at bounding box center [279, 7] width 46 height 14
click at [286, 5] on span "Copy preview link" at bounding box center [281, 7] width 31 height 5
click at [267, 4] on div "Copy preview link" at bounding box center [279, 7] width 46 height 14
click at [268, 10] on div "Copy preview link" at bounding box center [279, 7] width 46 height 14
click at [267, 9] on span "Copy preview link" at bounding box center [281, 7] width 31 height 5
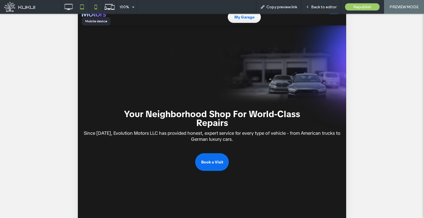
click at [97, 4] on icon at bounding box center [95, 6] width 11 height 11
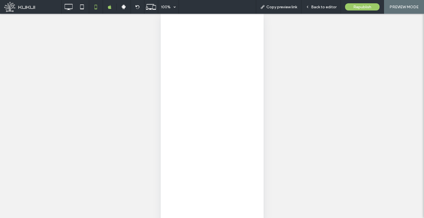
scroll to position [10, 0]
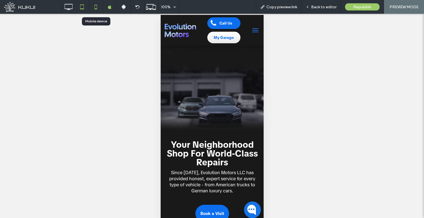
click at [83, 5] on icon at bounding box center [81, 6] width 11 height 11
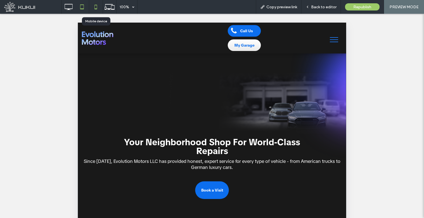
click at [97, 7] on icon at bounding box center [95, 6] width 11 height 11
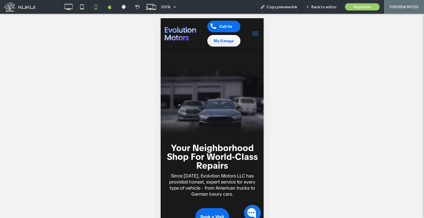
scroll to position [10, 0]
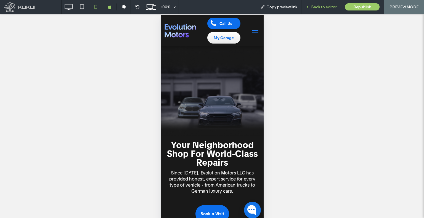
click at [312, 7] on div "Back to editor" at bounding box center [321, 7] width 39 height 5
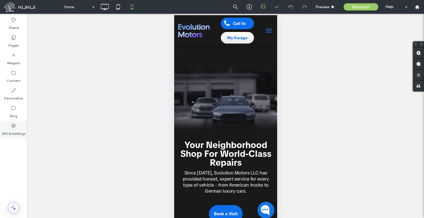
click at [12, 128] on icon at bounding box center [14, 126] width 6 height 6
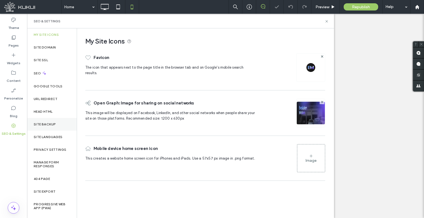
click at [44, 125] on label "Site Backup" at bounding box center [45, 125] width 22 height 4
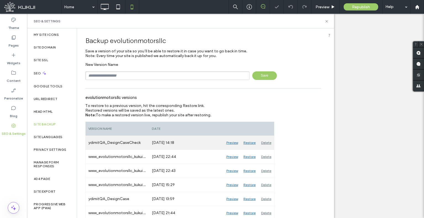
click at [250, 141] on div "Restore" at bounding box center [250, 143] width 18 height 14
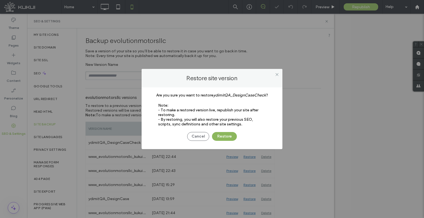
click at [225, 134] on button "Restore" at bounding box center [224, 136] width 25 height 9
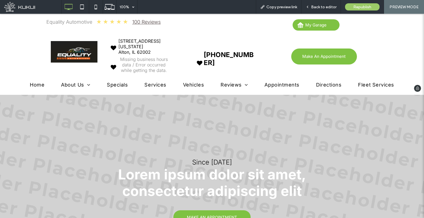
click at [152, 83] on span "Services" at bounding box center [155, 85] width 22 height 6
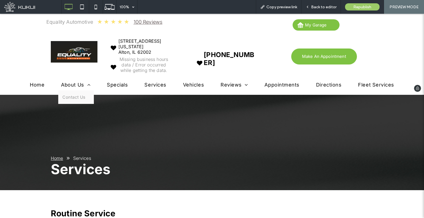
click at [76, 86] on span "About Us" at bounding box center [75, 85] width 29 height 6
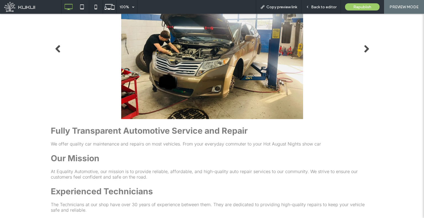
scroll to position [497, 0]
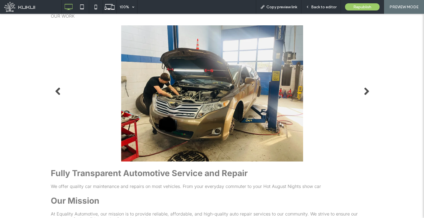
click at [360, 93] on li "Slide title Write your caption here Button" at bounding box center [212, 93] width 323 height 136
click at [363, 92] on link "Next" at bounding box center [366, 91] width 8 height 8
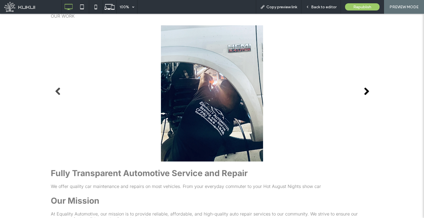
click at [363, 92] on link "Next" at bounding box center [366, 91] width 8 height 8
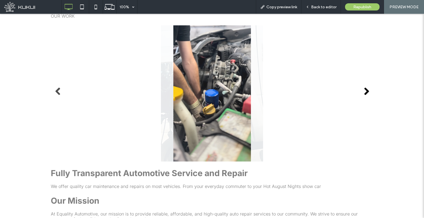
click at [363, 92] on link "Next" at bounding box center [366, 91] width 8 height 8
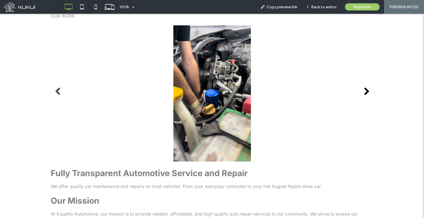
click at [363, 92] on link "Next" at bounding box center [366, 91] width 8 height 8
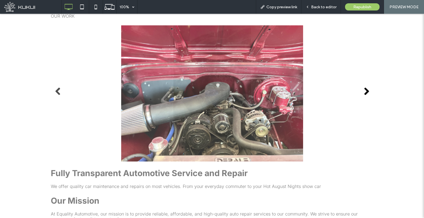
click at [365, 91] on link "Next" at bounding box center [366, 91] width 8 height 8
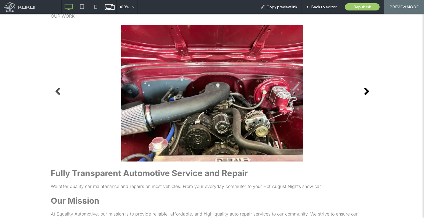
click at [365, 91] on link "Next" at bounding box center [366, 91] width 8 height 8
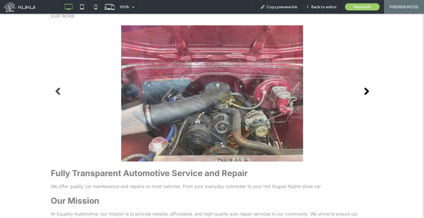
click at [365, 91] on link "Next" at bounding box center [366, 91] width 8 height 8
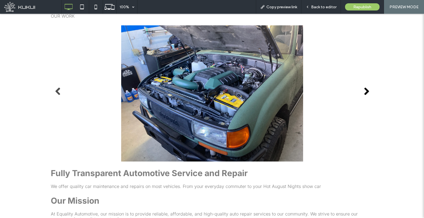
click at [365, 91] on link "Next" at bounding box center [366, 91] width 8 height 8
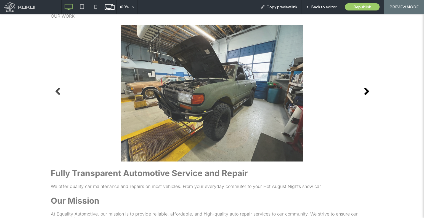
click at [365, 91] on link "Next" at bounding box center [366, 91] width 8 height 8
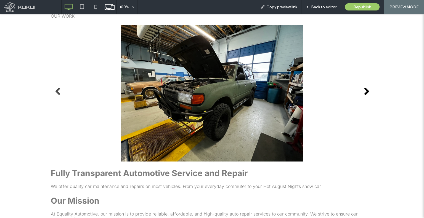
click at [365, 91] on link "Next" at bounding box center [366, 91] width 8 height 8
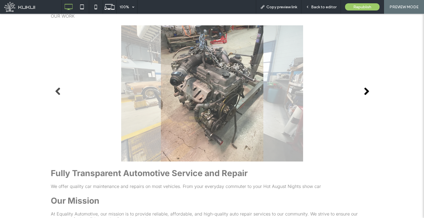
click at [365, 91] on link "Next" at bounding box center [366, 91] width 8 height 8
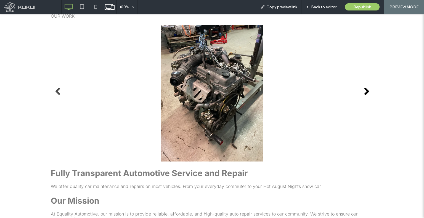
click at [365, 91] on link "Next" at bounding box center [366, 91] width 8 height 8
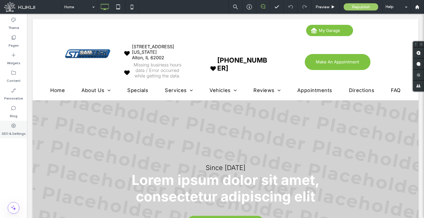
click at [16, 127] on div "SEO & Settings" at bounding box center [13, 130] width 27 height 18
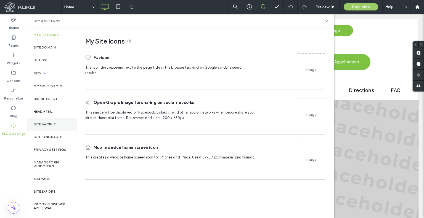
click at [49, 123] on label "Site Backup" at bounding box center [45, 125] width 22 height 4
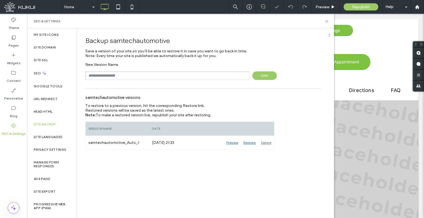
click at [140, 72] on input "text" at bounding box center [167, 76] width 164 height 9
type input "**********"
click at [254, 78] on span "Save" at bounding box center [264, 76] width 25 height 9
click at [20, 76] on label "Content" at bounding box center [14, 80] width 14 height 8
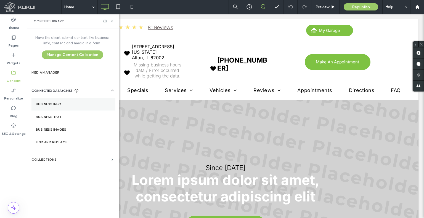
click at [88, 103] on label "Business Info" at bounding box center [73, 104] width 75 height 4
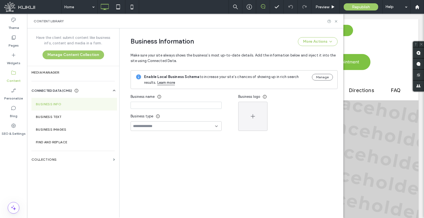
type input "**********"
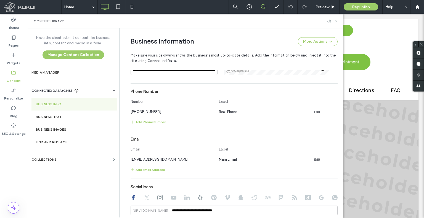
scroll to position [204, 0]
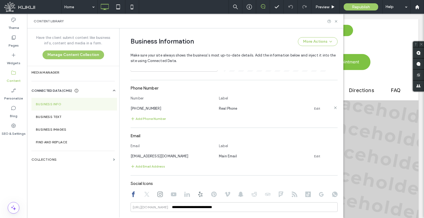
click at [145, 107] on span "[PHONE_NUMBER]" at bounding box center [146, 109] width 31 height 4
copy span "[PHONE_NUMBER]"
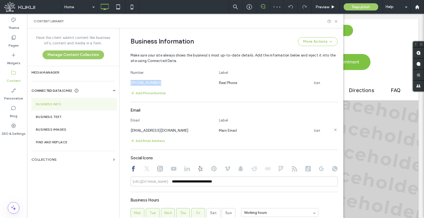
scroll to position [260, 0]
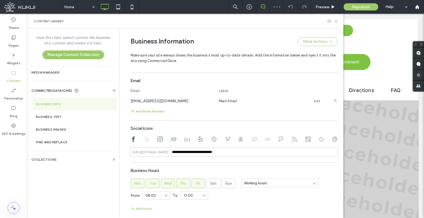
click at [159, 102] on span "[EMAIL_ADDRESS][DOMAIN_NAME]" at bounding box center [160, 101] width 58 height 4
click at [159, 102] on span "samtechauto@gmail.com" at bounding box center [160, 101] width 58 height 4
copy span "samtechauto@gmail.com"
click at [181, 151] on input "**********" at bounding box center [234, 152] width 207 height 10
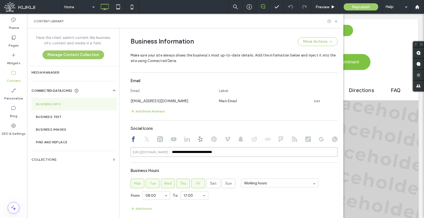
click at [181, 151] on input "**********" at bounding box center [234, 152] width 207 height 10
click at [144, 141] on icon at bounding box center [147, 140] width 6 height 6
click at [160, 139] on div at bounding box center [234, 140] width 207 height 7
click at [158, 140] on use at bounding box center [160, 140] width 6 height 6
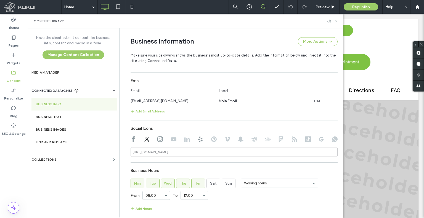
type input "**********"
click at [184, 151] on input "**********" at bounding box center [234, 152] width 207 height 10
click at [171, 139] on use at bounding box center [174, 140] width 6 height 4
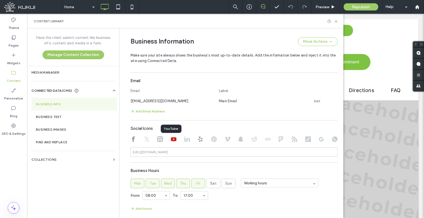
click at [188, 140] on div at bounding box center [234, 140] width 207 height 7
click at [184, 141] on use at bounding box center [187, 139] width 6 height 5
click at [199, 139] on use at bounding box center [200, 140] width 4 height 6
type input "**********"
click at [207, 150] on input "**********" at bounding box center [234, 152] width 207 height 10
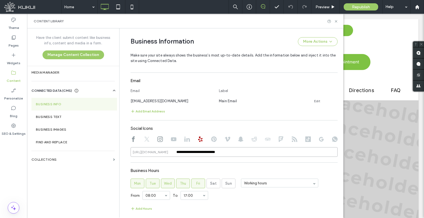
click at [207, 150] on input "**********" at bounding box center [234, 152] width 207 height 10
click at [213, 138] on use at bounding box center [214, 140] width 6 height 6
click at [227, 139] on icon at bounding box center [228, 140] width 6 height 6
click at [236, 139] on div at bounding box center [234, 140] width 207 height 7
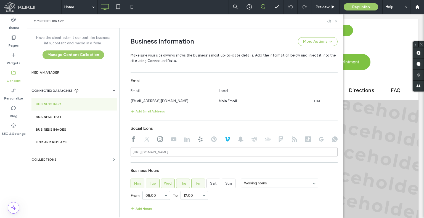
click at [239, 141] on use at bounding box center [241, 139] width 6 height 5
click at [252, 139] on icon at bounding box center [255, 140] width 6 height 6
click at [274, 141] on div at bounding box center [234, 140] width 207 height 7
drag, startPoint x: 269, startPoint y: 140, endPoint x: 266, endPoint y: 139, distance: 3.1
click at [269, 140] on div at bounding box center [234, 140] width 207 height 7
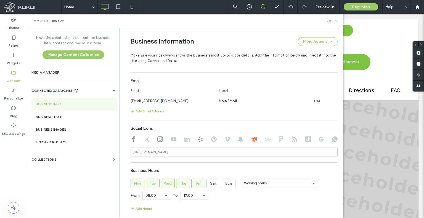
click at [266, 139] on use at bounding box center [268, 139] width 6 height 3
click at [281, 140] on icon at bounding box center [281, 140] width 6 height 6
click at [292, 140] on icon at bounding box center [295, 140] width 6 height 6
click at [305, 138] on use at bounding box center [308, 140] width 6 height 6
click at [319, 138] on icon at bounding box center [322, 140] width 6 height 6
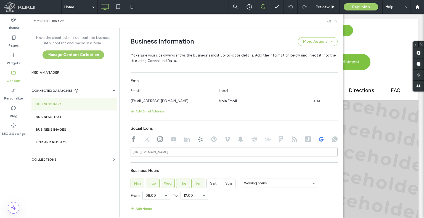
click at [332, 137] on use at bounding box center [335, 140] width 6 height 6
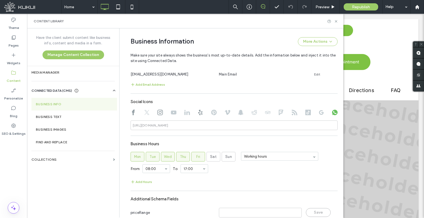
scroll to position [308, 0]
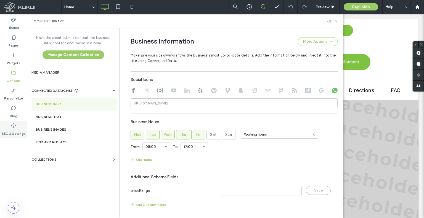
click at [21, 123] on div "SEO & Settings" at bounding box center [13, 130] width 27 height 18
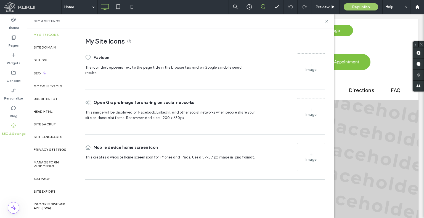
click at [52, 111] on section "Business Text" at bounding box center [74, 117] width 86 height 13
click at [57, 112] on div "Head HTML" at bounding box center [52, 111] width 50 height 13
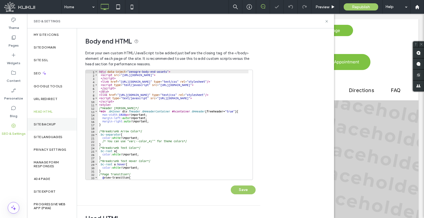
click at [62, 124] on div "Site Backup" at bounding box center [52, 124] width 50 height 13
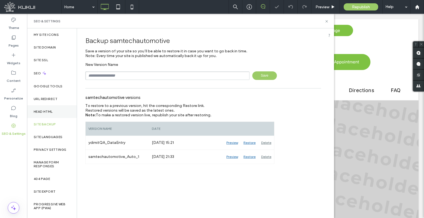
scroll to position [0, 0]
click at [58, 109] on div "Head HTML" at bounding box center [52, 111] width 50 height 13
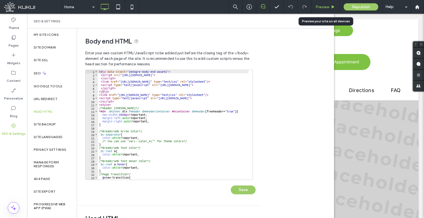
click at [324, 3] on div "Preview" at bounding box center [325, 7] width 28 height 14
click at [319, 7] on span "Preview" at bounding box center [323, 7] width 14 height 5
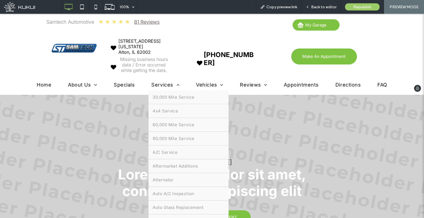
drag, startPoint x: 163, startPoint y: 83, endPoint x: 163, endPoint y: 97, distance: 13.8
click at [163, 83] on span "Services" at bounding box center [165, 85] width 28 height 6
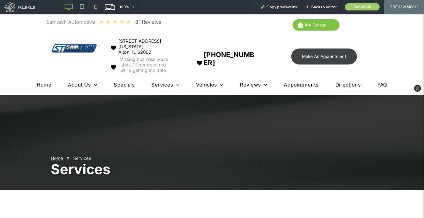
click at [326, 62] on link "Make An Appointment" at bounding box center [324, 57] width 66 height 16
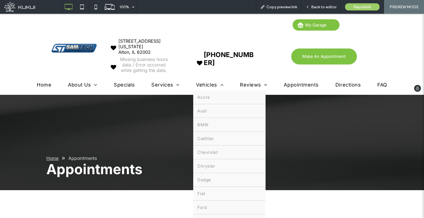
click at [201, 85] on span "Vehicles" at bounding box center [209, 85] width 27 height 6
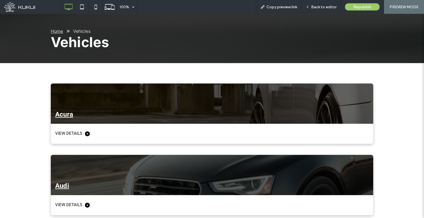
scroll to position [55, 0]
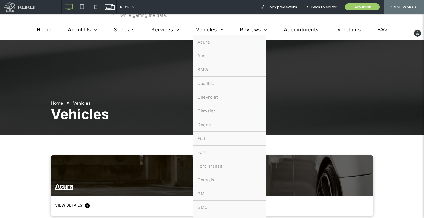
click at [200, 27] on span "Vehicles" at bounding box center [209, 30] width 27 height 6
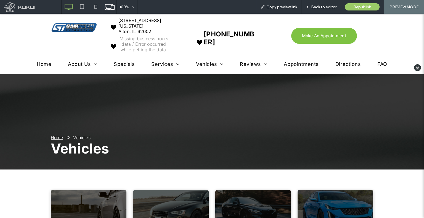
scroll to position [0, 0]
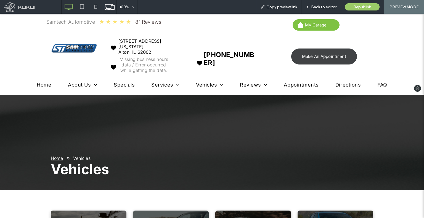
click at [307, 62] on link "Make An Appointment" at bounding box center [324, 57] width 66 height 16
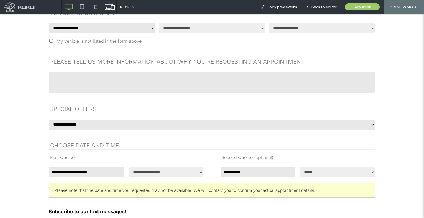
scroll to position [249, 0]
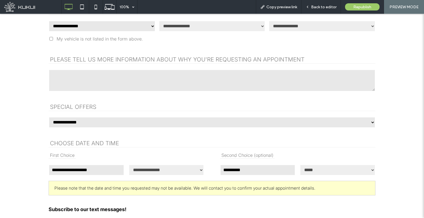
click at [142, 25] on select "**********" at bounding box center [102, 26] width 107 height 11
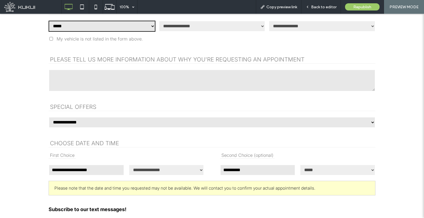
click at [49, 21] on select "**********" at bounding box center [102, 26] width 107 height 11
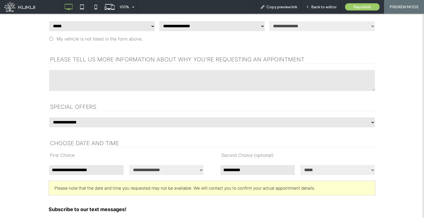
click at [105, 26] on select "**********" at bounding box center [102, 26] width 107 height 11
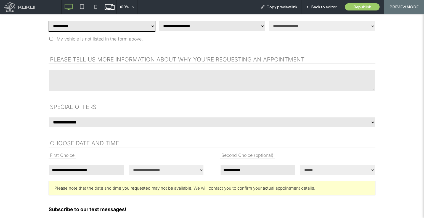
click at [49, 21] on select "**********" at bounding box center [102, 26] width 107 height 11
click at [115, 29] on select "**********" at bounding box center [102, 26] width 107 height 11
click at [49, 21] on select "**********" at bounding box center [102, 26] width 107 height 11
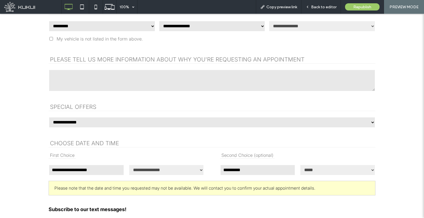
click at [105, 27] on select "**********" at bounding box center [102, 26] width 107 height 11
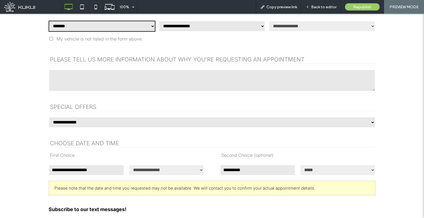
click at [49, 21] on select "**********" at bounding box center [102, 26] width 107 height 11
click at [125, 29] on select "**********" at bounding box center [102, 26] width 107 height 11
click at [49, 21] on select "**********" at bounding box center [102, 26] width 107 height 11
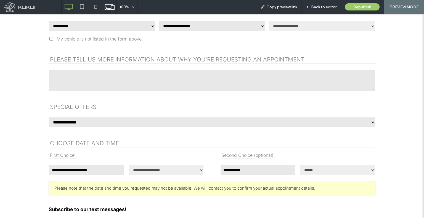
click at [111, 25] on select "**********" at bounding box center [102, 26] width 107 height 11
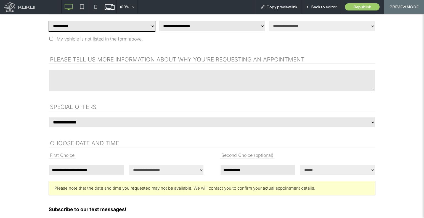
click at [49, 21] on select "**********" at bounding box center [102, 26] width 107 height 11
click at [109, 27] on select "**********" at bounding box center [102, 26] width 107 height 11
click at [49, 21] on select "**********" at bounding box center [102, 26] width 107 height 11
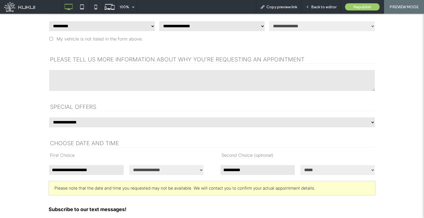
click at [80, 24] on select "**********" at bounding box center [102, 26] width 107 height 11
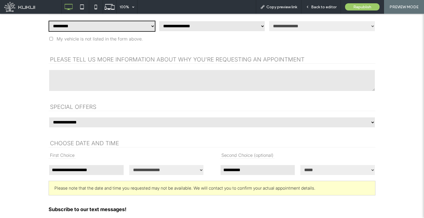
click at [49, 21] on select "**********" at bounding box center [102, 26] width 107 height 11
click at [70, 28] on select "**********" at bounding box center [102, 26] width 107 height 11
click at [49, 21] on select "**********" at bounding box center [102, 26] width 107 height 11
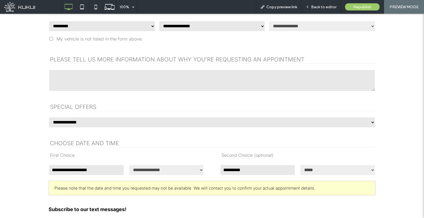
click at [83, 30] on select "**********" at bounding box center [102, 26] width 107 height 11
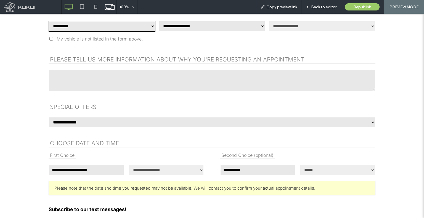
click at [49, 21] on select "**********" at bounding box center [102, 26] width 107 height 11
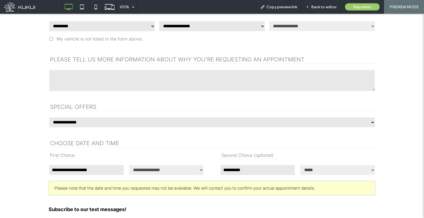
click at [116, 30] on div "**********" at bounding box center [102, 26] width 107 height 13
click at [118, 28] on select "**********" at bounding box center [102, 26] width 107 height 11
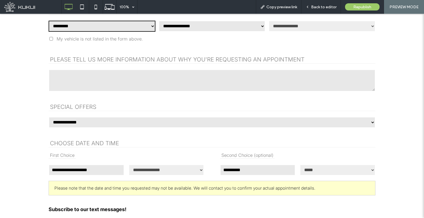
click at [49, 21] on select "**********" at bounding box center [102, 26] width 107 height 11
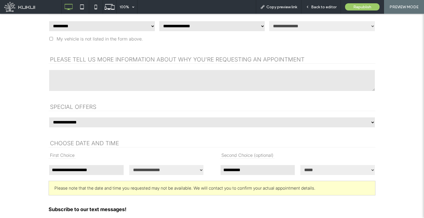
click at [81, 30] on select "**********" at bounding box center [102, 26] width 107 height 11
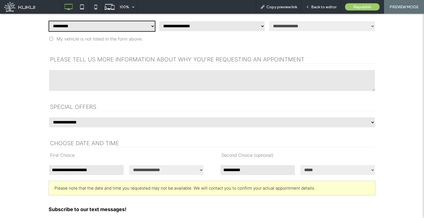
click at [49, 21] on select "**********" at bounding box center [102, 26] width 107 height 11
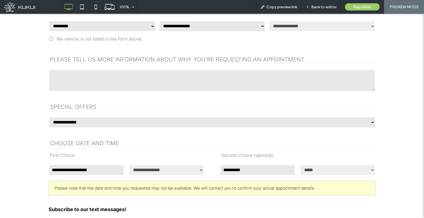
click at [104, 28] on select "**********" at bounding box center [102, 26] width 107 height 11
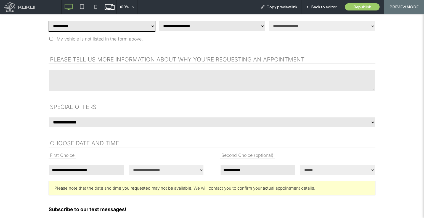
select select "**"
click at [49, 21] on select "**********" at bounding box center [102, 26] width 107 height 11
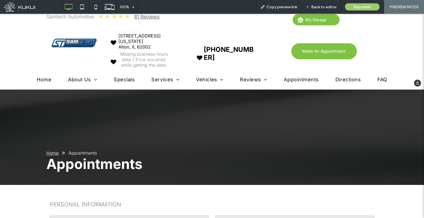
scroll to position [0, 0]
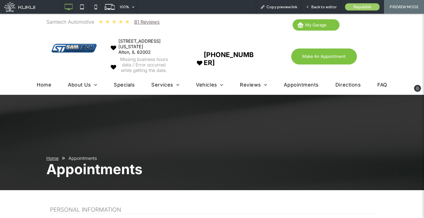
click at [131, 84] on span "Specials" at bounding box center [124, 85] width 21 height 6
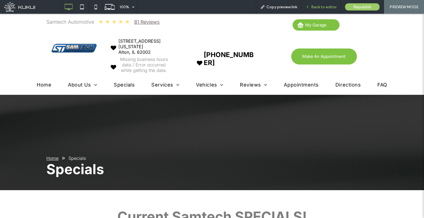
click at [315, 3] on div "Back to editor" at bounding box center [321, 7] width 39 height 14
click at [307, 9] on icon at bounding box center [308, 7] width 4 height 4
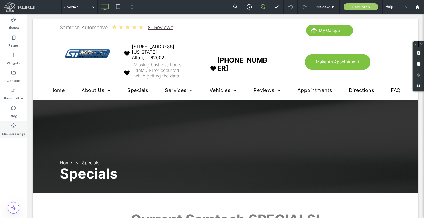
click at [18, 127] on div "SEO & Settings" at bounding box center [13, 130] width 27 height 18
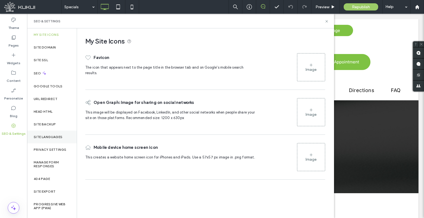
click at [60, 143] on div "Site Languages" at bounding box center [52, 137] width 50 height 13
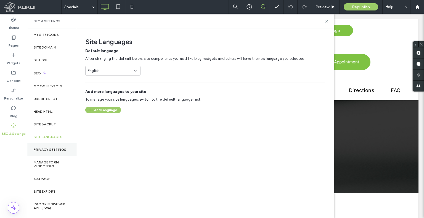
click at [62, 149] on label "Privacy Settings" at bounding box center [50, 150] width 33 height 4
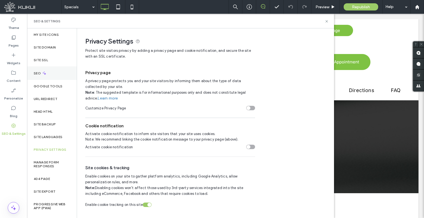
click at [36, 72] on label "SEO" at bounding box center [38, 74] width 8 height 4
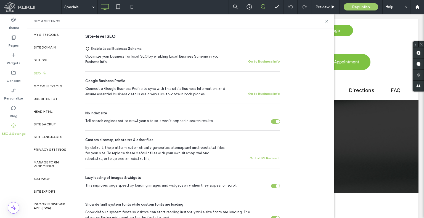
scroll to position [110, 0]
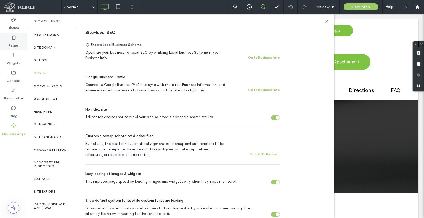
click at [19, 46] on div "Pages" at bounding box center [13, 42] width 27 height 18
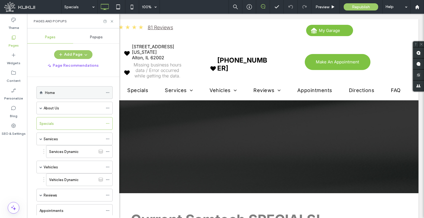
click at [107, 92] on icon at bounding box center [108, 93] width 4 height 4
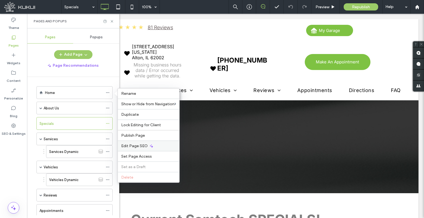
click at [149, 144] on icon at bounding box center [151, 146] width 4 height 4
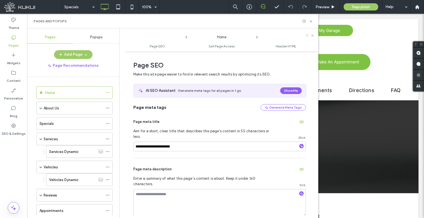
scroll to position [3, 0]
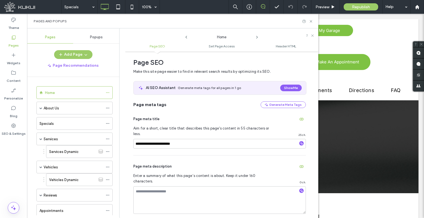
click at [256, 39] on icon at bounding box center [257, 37] width 4 height 4
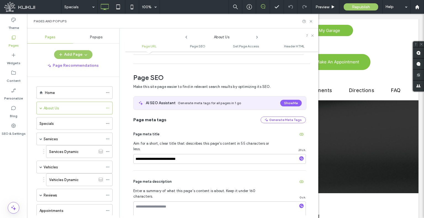
scroll to position [76, 0]
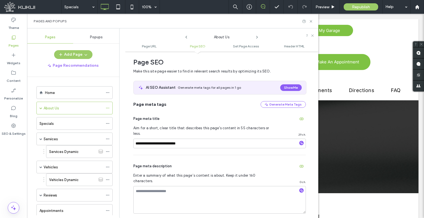
click at [256, 39] on icon at bounding box center [257, 37] width 4 height 4
click at [184, 38] on icon at bounding box center [186, 37] width 4 height 4
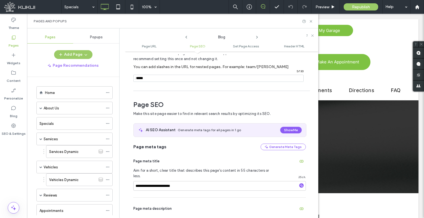
scroll to position [0, 0]
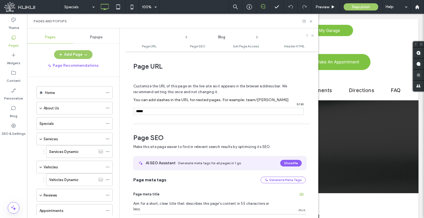
click at [258, 36] on icon at bounding box center [257, 37] width 4 height 4
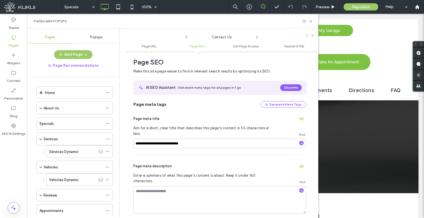
click at [258, 36] on icon at bounding box center [257, 37] width 4 height 4
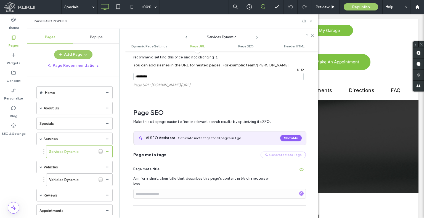
scroll to position [182, 0]
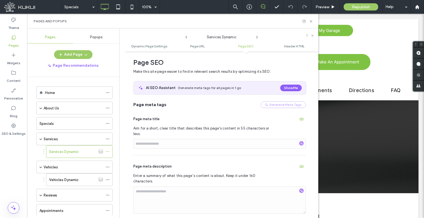
click at [258, 36] on icon at bounding box center [257, 37] width 4 height 4
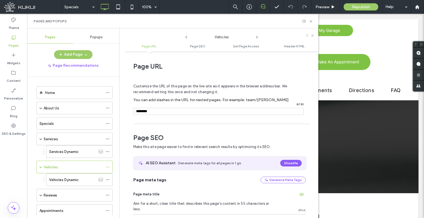
scroll to position [76, 0]
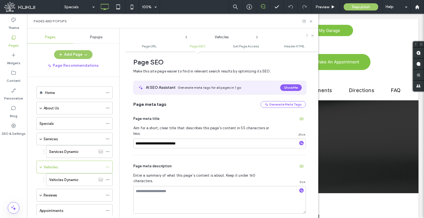
click at [258, 36] on icon at bounding box center [257, 37] width 4 height 4
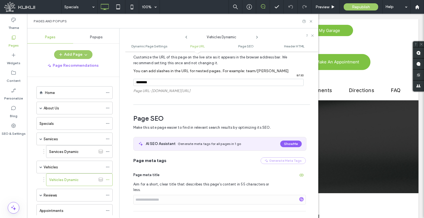
scroll to position [182, 0]
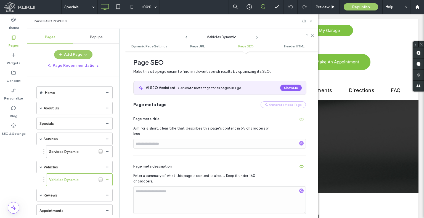
click at [258, 36] on icon at bounding box center [257, 37] width 4 height 4
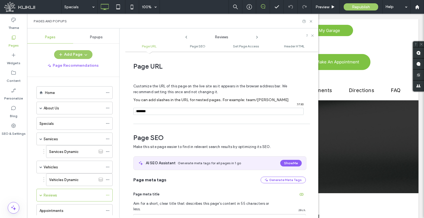
scroll to position [76, 0]
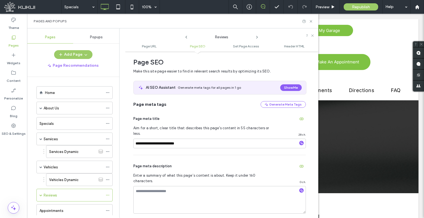
click at [258, 36] on icon at bounding box center [257, 37] width 4 height 4
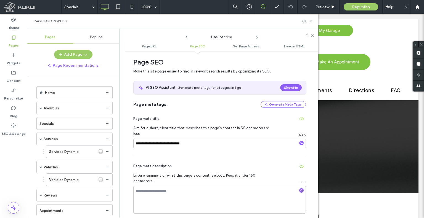
click at [258, 36] on icon at bounding box center [257, 37] width 4 height 4
click at [255, 38] on icon at bounding box center [257, 37] width 4 height 4
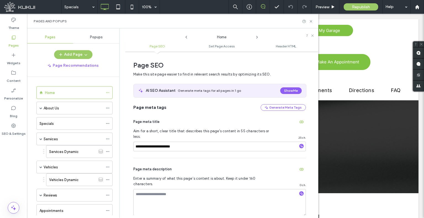
scroll to position [3, 0]
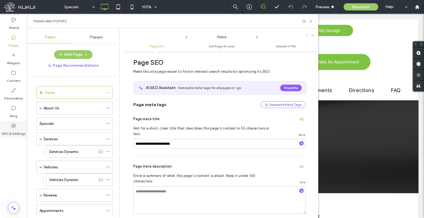
click at [6, 131] on label "SEO & Settings" at bounding box center [14, 133] width 24 height 8
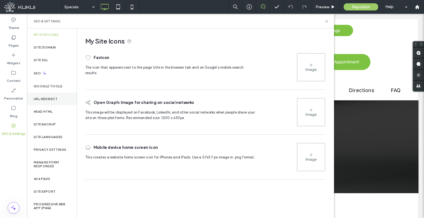
click at [53, 97] on label "URL Redirect" at bounding box center [46, 99] width 24 height 4
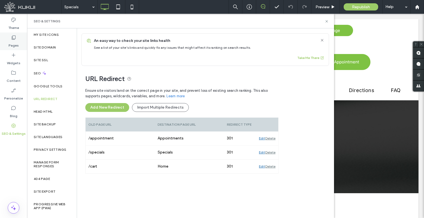
click at [14, 46] on label "Pages" at bounding box center [14, 44] width 10 height 8
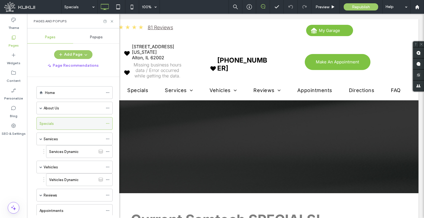
click at [107, 123] on icon at bounding box center [108, 124] width 4 height 4
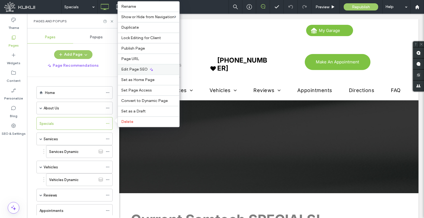
click at [133, 68] on span "Edit Page SEO" at bounding box center [134, 69] width 27 height 5
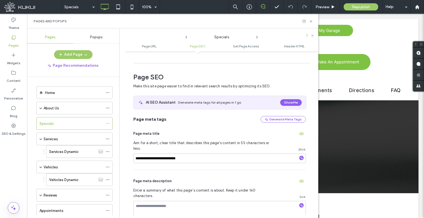
scroll to position [0, 0]
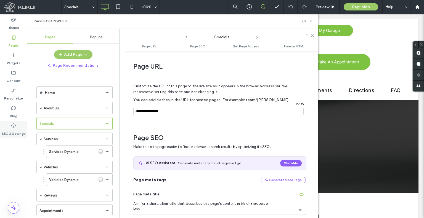
click at [9, 136] on div "SEO & Settings" at bounding box center [13, 130] width 27 height 18
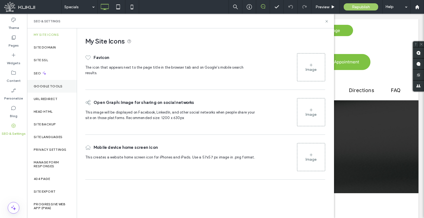
click at [41, 93] on div "URL Redirect" at bounding box center [52, 99] width 50 height 13
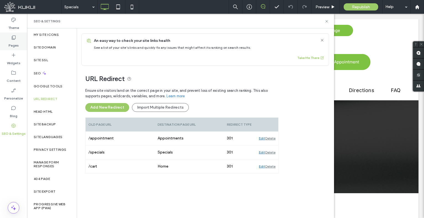
click at [8, 40] on div "Pages" at bounding box center [13, 42] width 27 height 18
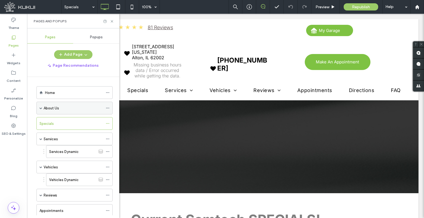
click at [109, 107] on icon at bounding box center [108, 108] width 4 height 4
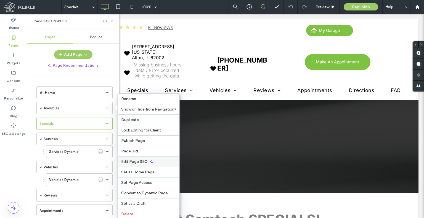
click at [139, 162] on span "Edit Page SEO" at bounding box center [134, 162] width 27 height 5
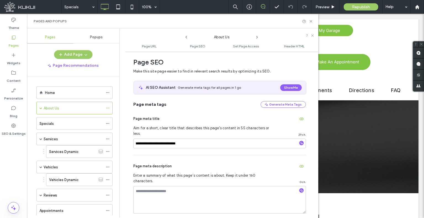
scroll to position [20, 0]
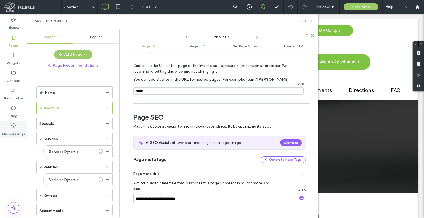
click at [21, 130] on label "SEO & Settings" at bounding box center [14, 133] width 24 height 8
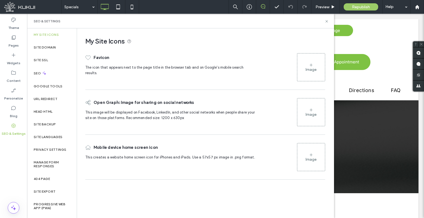
click at [50, 94] on div "URL Redirect" at bounding box center [52, 99] width 50 height 13
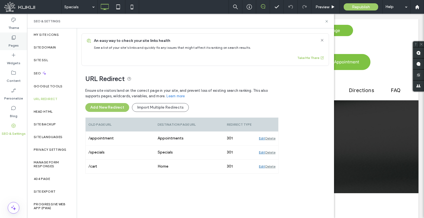
click at [14, 43] on label "Pages" at bounding box center [14, 44] width 10 height 8
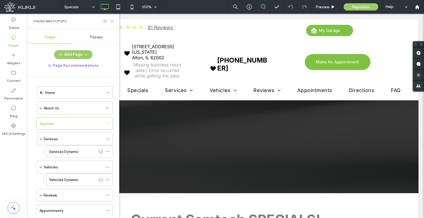
scroll to position [75, 0]
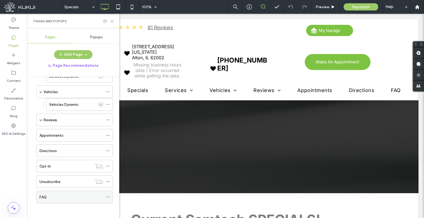
click at [108, 196] on icon at bounding box center [108, 198] width 4 height 4
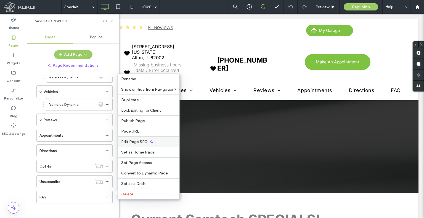
click at [134, 141] on span "Edit Page SEO" at bounding box center [134, 142] width 27 height 5
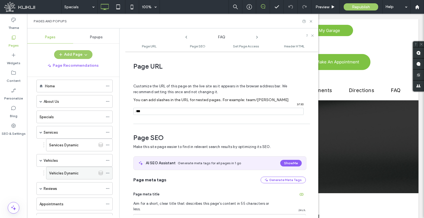
scroll to position [0, 0]
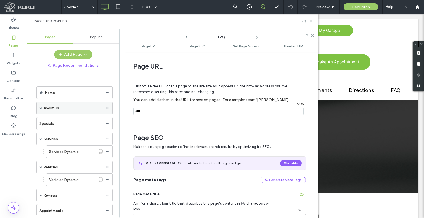
click at [41, 108] on span at bounding box center [40, 108] width 3 height 3
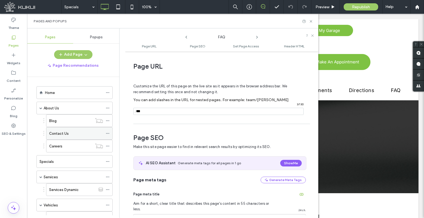
click at [106, 133] on use at bounding box center [107, 133] width 3 height 1
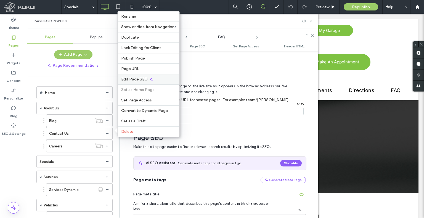
click at [138, 84] on div "Edit Page SEO" at bounding box center [149, 79] width 62 height 10
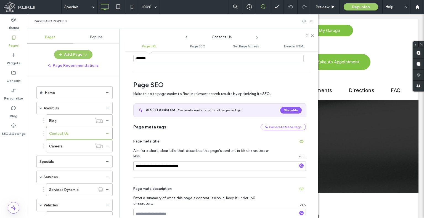
scroll to position [20, 0]
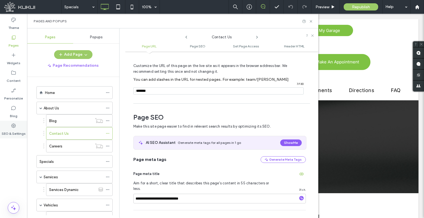
click at [12, 128] on icon at bounding box center [14, 126] width 6 height 6
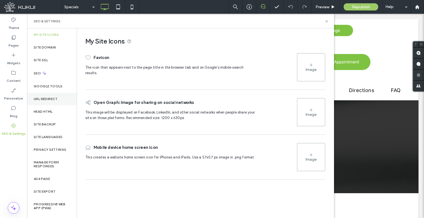
click at [52, 102] on div "URL Redirect" at bounding box center [52, 99] width 50 height 13
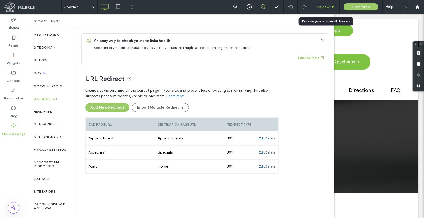
click at [326, 5] on span "Preview" at bounding box center [323, 7] width 14 height 5
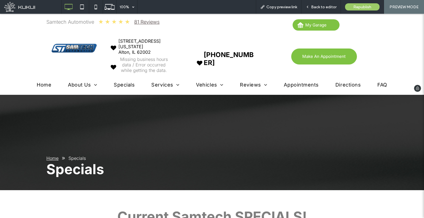
click at [76, 50] on img at bounding box center [74, 48] width 47 height 15
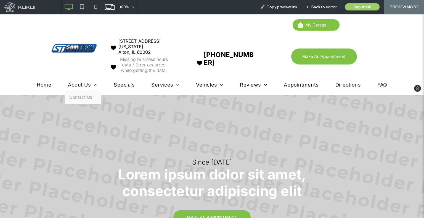
click at [70, 82] on span "About Us" at bounding box center [82, 85] width 29 height 6
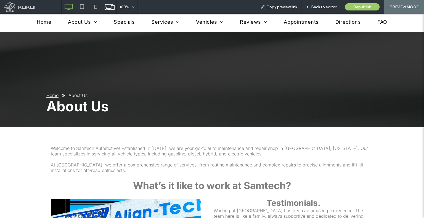
drag, startPoint x: 208, startPoint y: 131, endPoint x: 192, endPoint y: 48, distance: 84.8
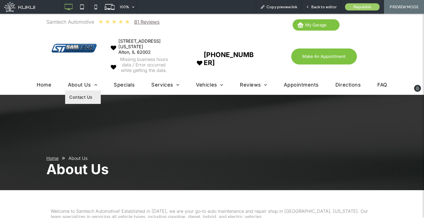
click at [82, 92] on link "Contact Us" at bounding box center [83, 98] width 36 height 14
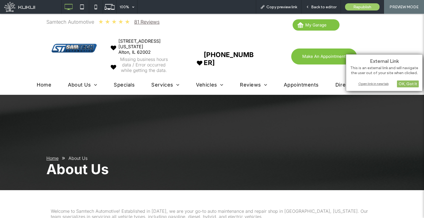
click at [398, 86] on div "OK, Got It" at bounding box center [408, 84] width 22 height 7
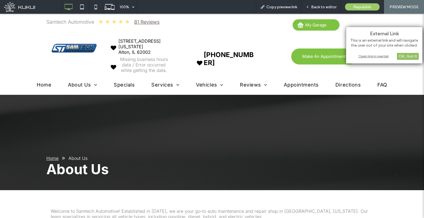
click at [405, 56] on div "OK, Got It" at bounding box center [408, 56] width 22 height 7
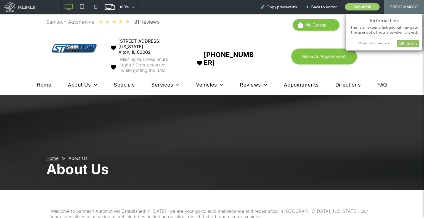
click at [405, 42] on div "OK, Got It" at bounding box center [408, 43] width 22 height 7
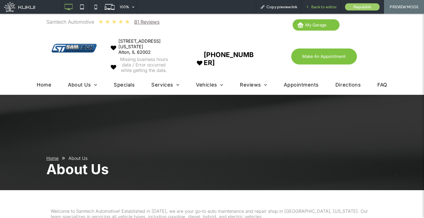
click at [322, 10] on div "Back to editor" at bounding box center [321, 7] width 39 height 14
click at [314, 6] on span "Back to editor" at bounding box center [323, 7] width 25 height 5
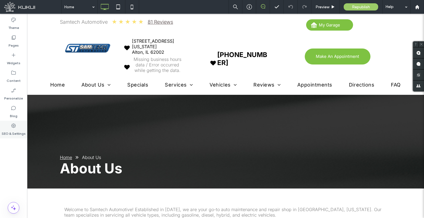
click at [22, 126] on div "SEO & Settings" at bounding box center [13, 130] width 27 height 18
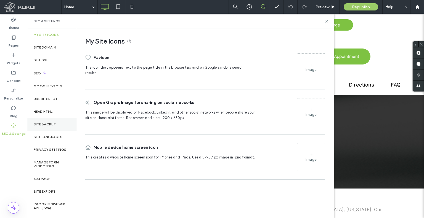
click at [47, 124] on label "Site Backup" at bounding box center [45, 125] width 22 height 4
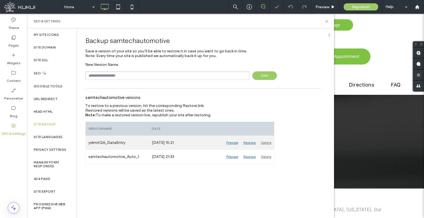
click at [251, 143] on div "Restore" at bounding box center [250, 143] width 18 height 14
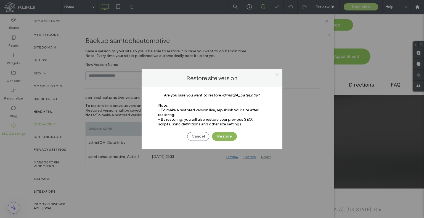
click at [228, 133] on button "Restore" at bounding box center [224, 136] width 25 height 9
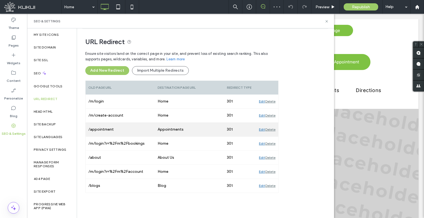
scroll to position [37, 0]
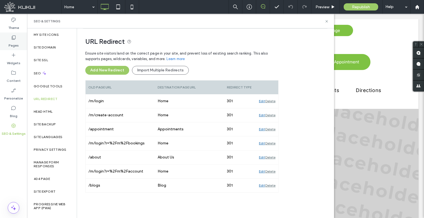
click at [10, 41] on label "Pages" at bounding box center [14, 44] width 10 height 8
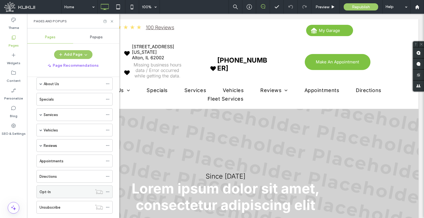
scroll to position [50, 0]
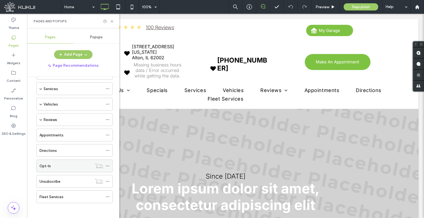
click at [109, 165] on icon at bounding box center [108, 166] width 4 height 4
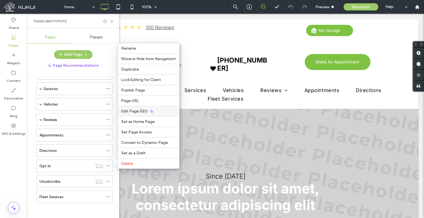
click at [137, 113] on span "Edit Page SEO" at bounding box center [134, 111] width 27 height 5
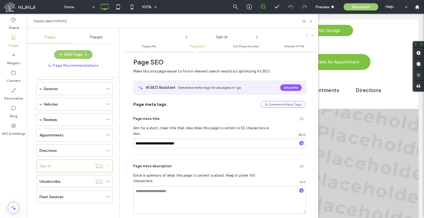
scroll to position [0, 0]
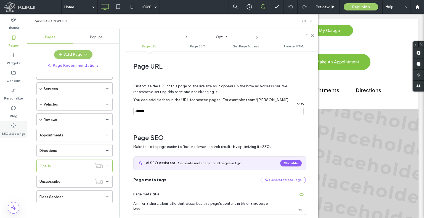
click at [11, 130] on label "SEO & Settings" at bounding box center [14, 133] width 24 height 8
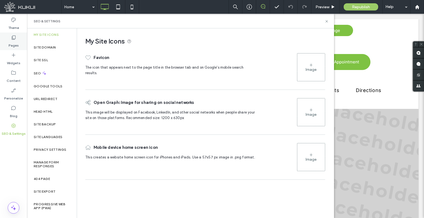
click at [12, 48] on label "Pages" at bounding box center [14, 44] width 10 height 8
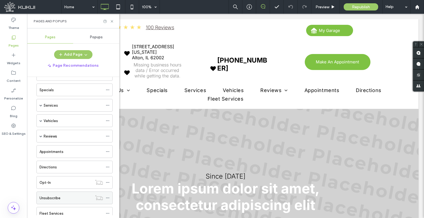
scroll to position [50, 0]
click at [109, 193] on span at bounding box center [108, 197] width 4 height 8
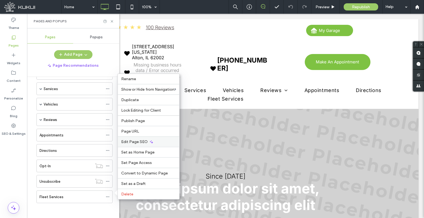
click at [131, 144] on span "Edit Page SEO" at bounding box center [134, 142] width 27 height 5
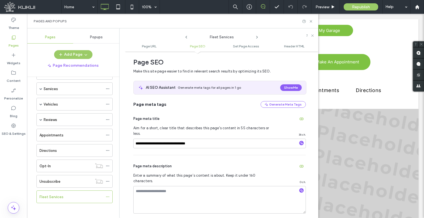
scroll to position [0, 0]
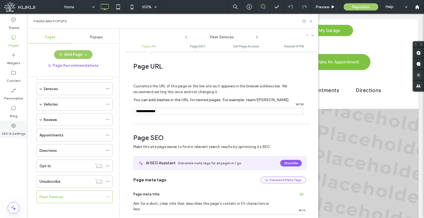
click at [19, 130] on label "SEO & Settings" at bounding box center [14, 133] width 24 height 8
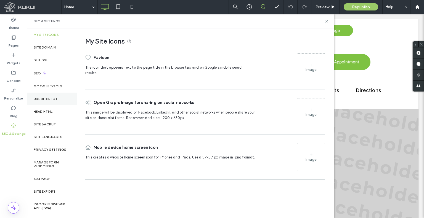
click at [48, 100] on label "URL Redirect" at bounding box center [46, 99] width 24 height 4
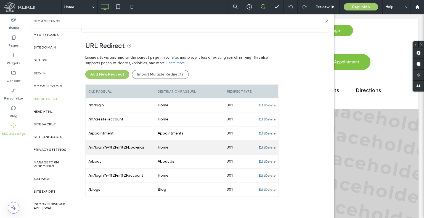
scroll to position [37, 0]
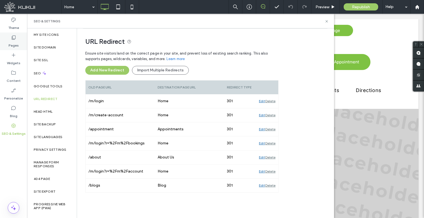
click at [14, 45] on label "Pages" at bounding box center [14, 44] width 10 height 8
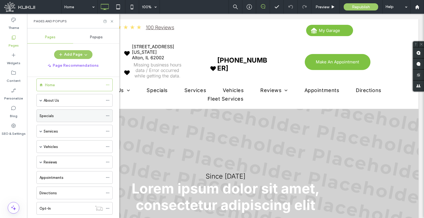
scroll to position [0, 0]
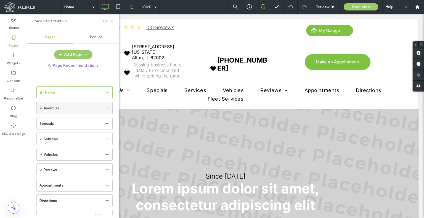
click at [43, 107] on div "About Us" at bounding box center [74, 108] width 76 height 13
click at [41, 107] on span at bounding box center [40, 108] width 3 height 3
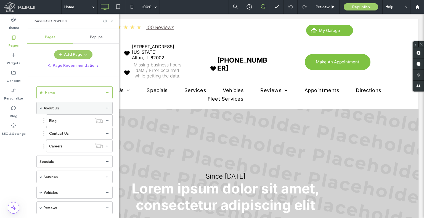
click at [41, 107] on span at bounding box center [40, 108] width 3 height 3
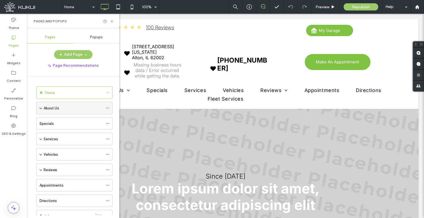
click at [108, 107] on icon at bounding box center [108, 108] width 4 height 4
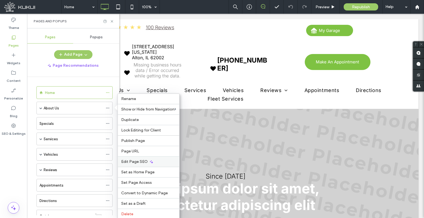
click at [136, 160] on span "Edit Page SEO" at bounding box center [134, 162] width 27 height 5
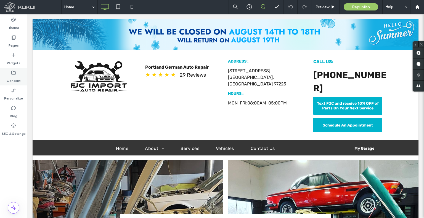
click at [1, 75] on div "Content" at bounding box center [13, 77] width 27 height 18
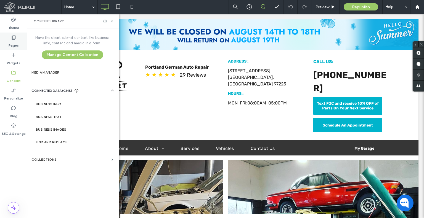
click at [15, 45] on label "Pages" at bounding box center [14, 44] width 10 height 8
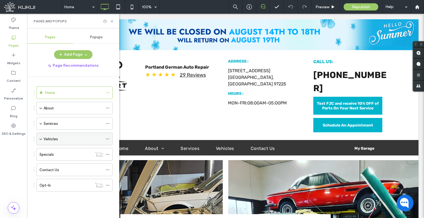
click at [40, 136] on span at bounding box center [40, 139] width 3 height 12
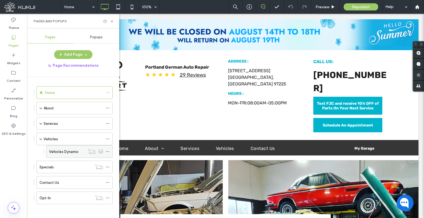
click at [107, 152] on icon at bounding box center [108, 152] width 4 height 4
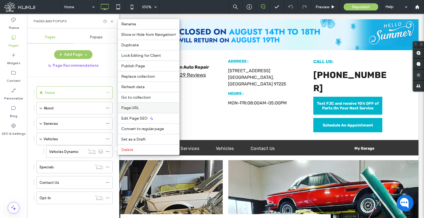
click at [129, 113] on div "Page URL" at bounding box center [149, 108] width 62 height 10
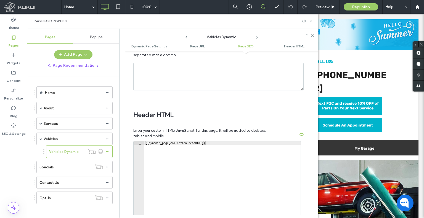
scroll to position [486, 0]
click at [132, 9] on use at bounding box center [132, 7] width 2 height 4
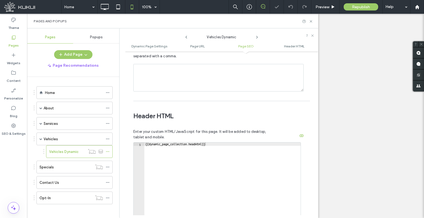
scroll to position [0, 0]
click at [14, 22] on icon at bounding box center [14, 20] width 6 height 6
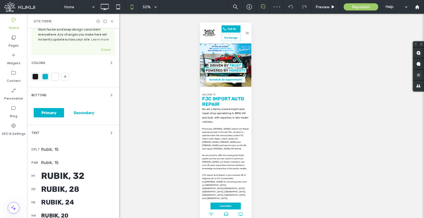
scroll to position [28, 0]
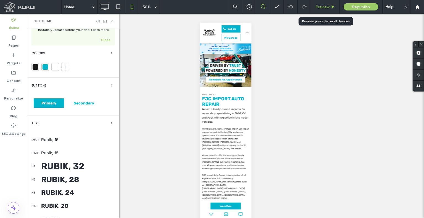
click at [321, 4] on div "Preview" at bounding box center [325, 7] width 28 height 14
click at [316, 9] on span "Preview" at bounding box center [323, 7] width 14 height 5
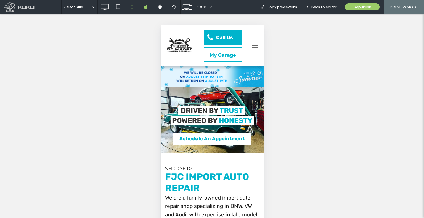
click at [250, 44] on button "menu" at bounding box center [255, 45] width 11 height 11
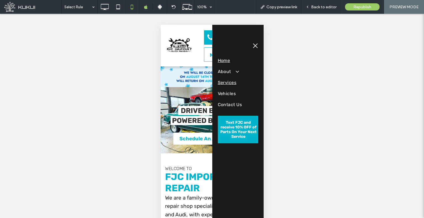
click at [234, 83] on span "Services" at bounding box center [227, 83] width 19 height 7
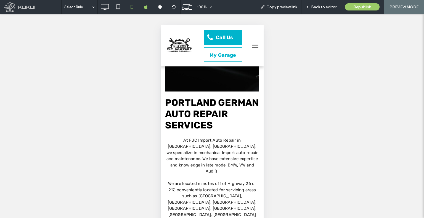
scroll to position [138, 0]
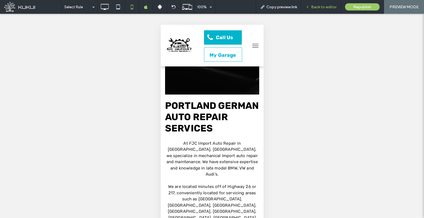
click at [321, 4] on div "Back to editor" at bounding box center [321, 7] width 39 height 14
click at [313, 7] on span "Back to editor" at bounding box center [323, 7] width 25 height 5
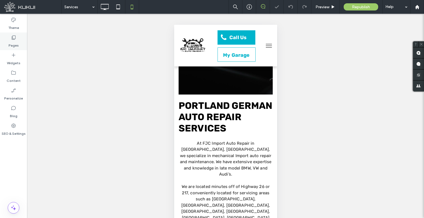
click at [12, 46] on label "Pages" at bounding box center [14, 44] width 10 height 8
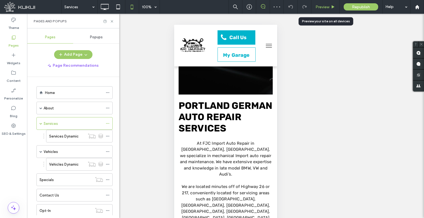
click at [323, 8] on span "Preview" at bounding box center [323, 7] width 14 height 5
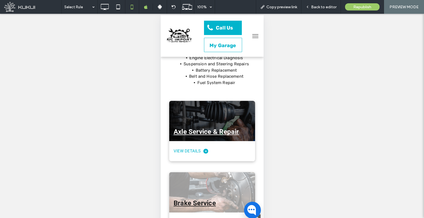
scroll to position [387, 0]
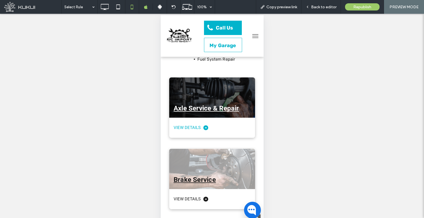
click at [208, 104] on div "Axle Service & Repair" at bounding box center [205, 109] width 65 height 10
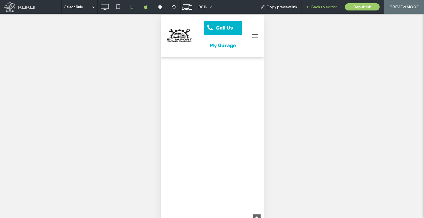
scroll to position [0, 0]
click at [309, 7] on icon at bounding box center [308, 7] width 4 height 4
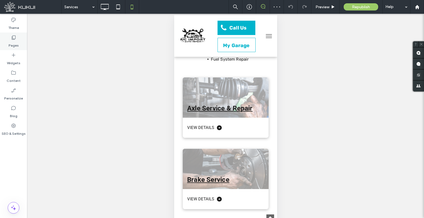
click at [12, 39] on icon at bounding box center [14, 38] width 6 height 6
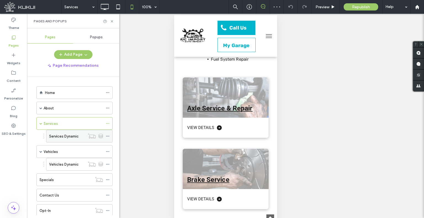
click at [64, 139] on div "Services Dynamic" at bounding box center [67, 136] width 36 height 12
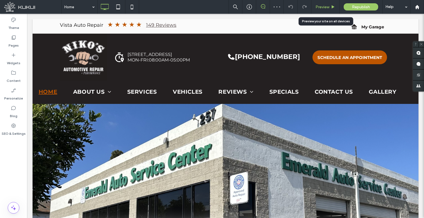
click at [320, 8] on span "Preview" at bounding box center [323, 7] width 14 height 5
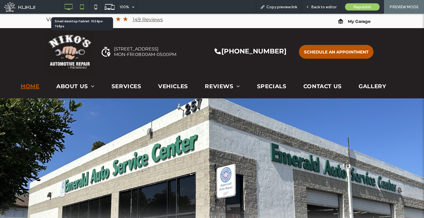
click at [82, 10] on icon at bounding box center [81, 6] width 11 height 11
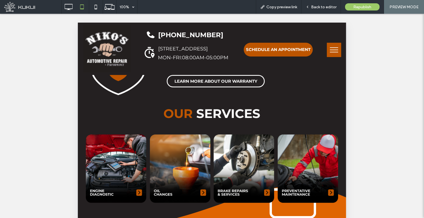
scroll to position [1147, 0]
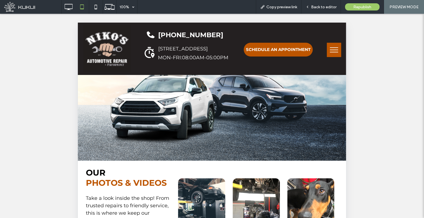
drag, startPoint x: 241, startPoint y: 91, endPoint x: 250, endPoint y: 154, distance: 63.5
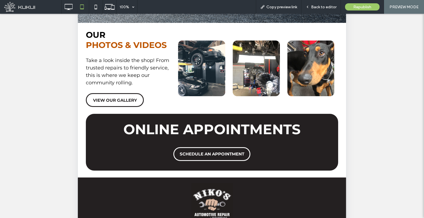
scroll to position [166, 0]
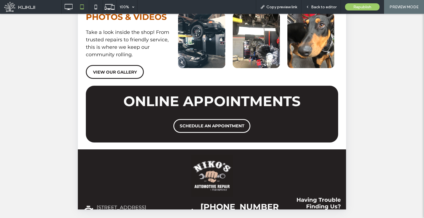
drag, startPoint x: 271, startPoint y: 152, endPoint x: 268, endPoint y: 139, distance: 13.1
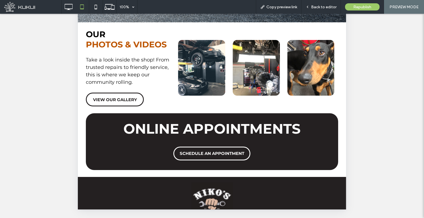
drag, startPoint x: 268, startPoint y: 139, endPoint x: 252, endPoint y: 52, distance: 88.6
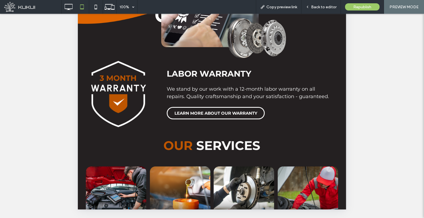
click at [176, 167] on img at bounding box center [180, 201] width 60 height 69
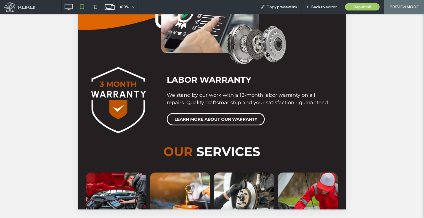
click at [173, 150] on div at bounding box center [212, 109] width 424 height 218
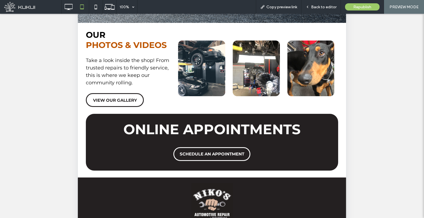
scroll to position [166, 0]
